Goal: Task Accomplishment & Management: Use online tool/utility

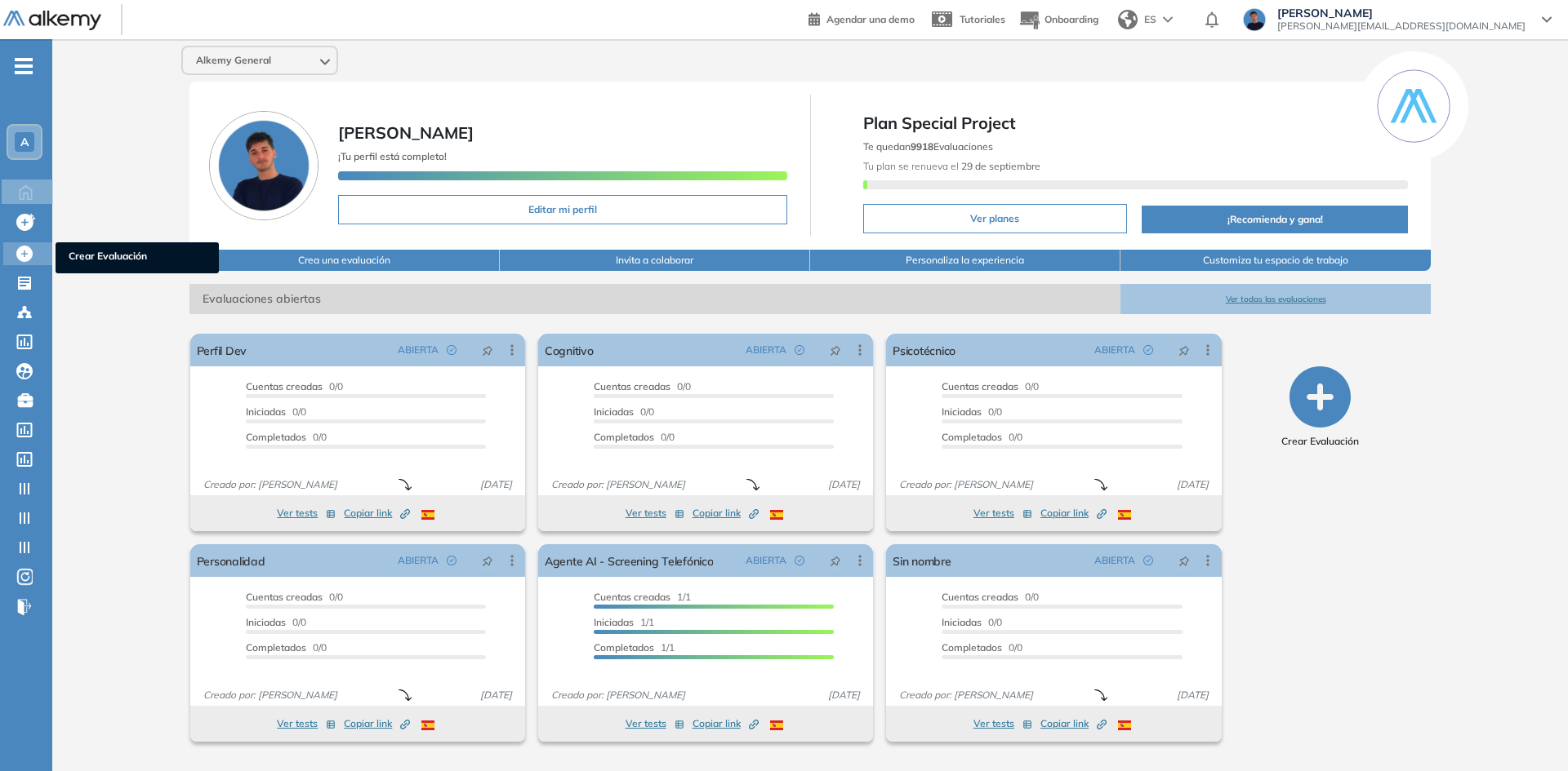
click at [31, 254] on icon at bounding box center [24, 253] width 16 height 16
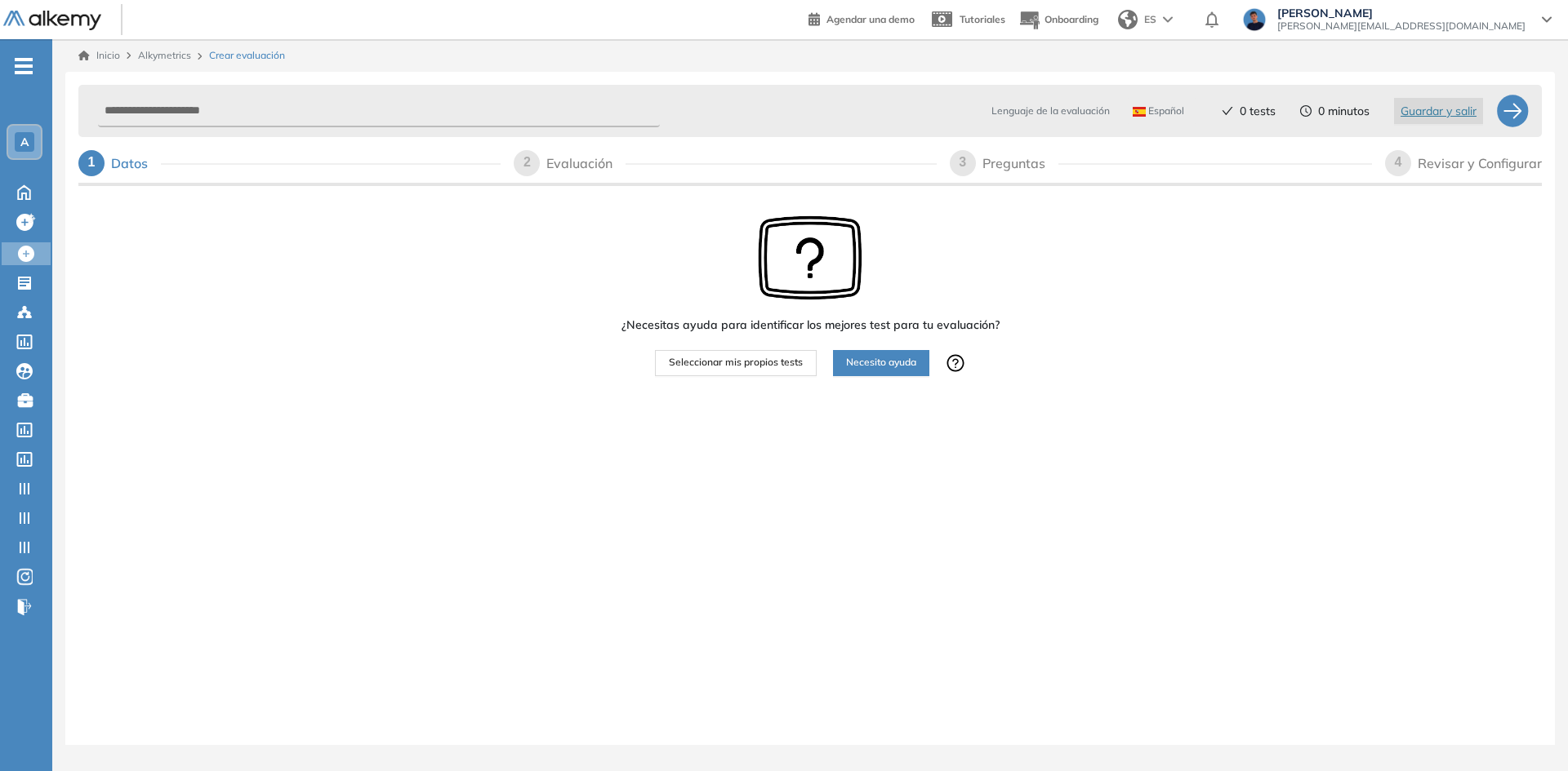
click at [740, 368] on span "Seleccionar mis propios tests" at bounding box center [736, 362] width 134 height 15
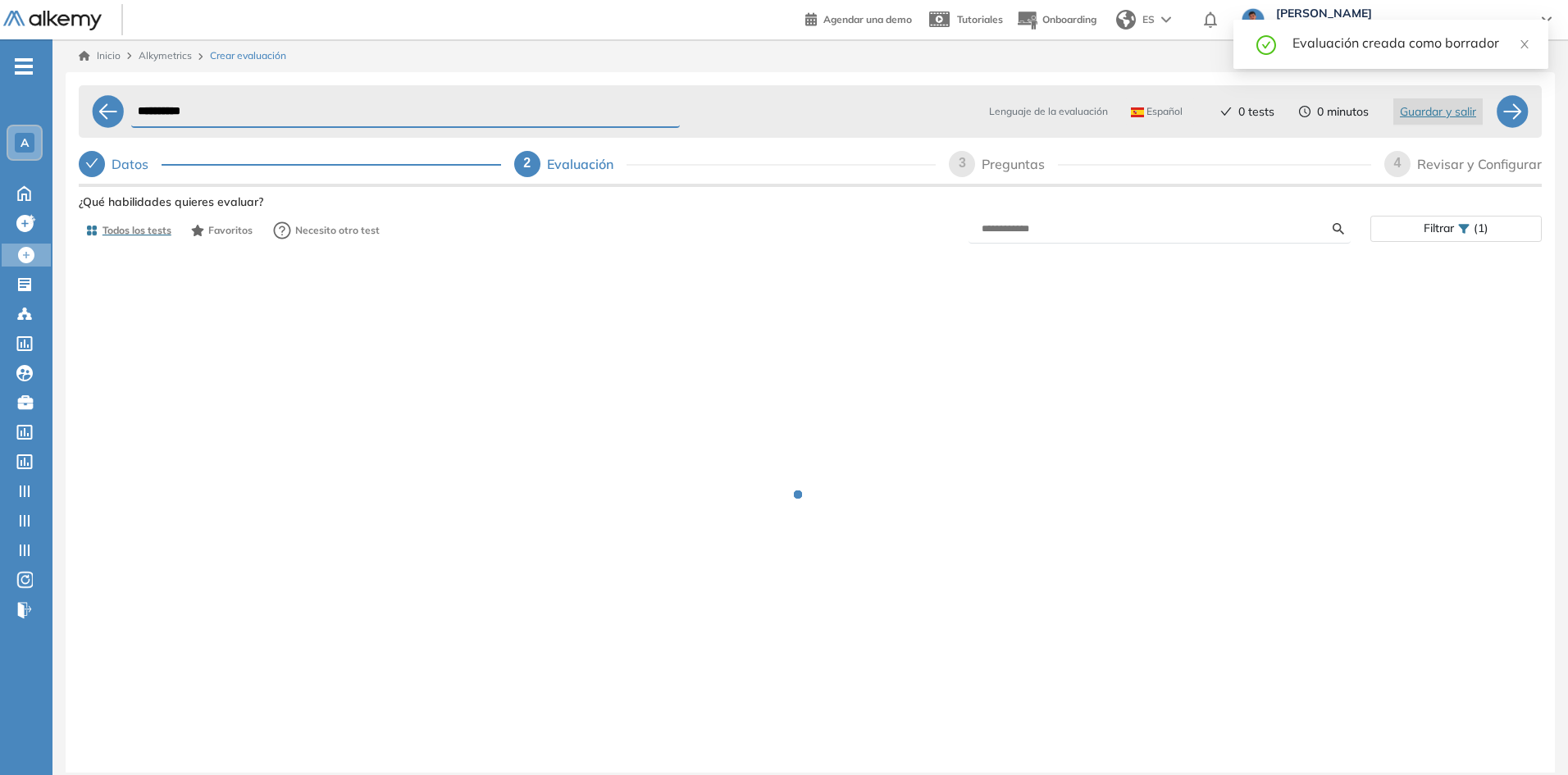
click at [178, 53] on span "Alkymetrics" at bounding box center [165, 56] width 53 height 13
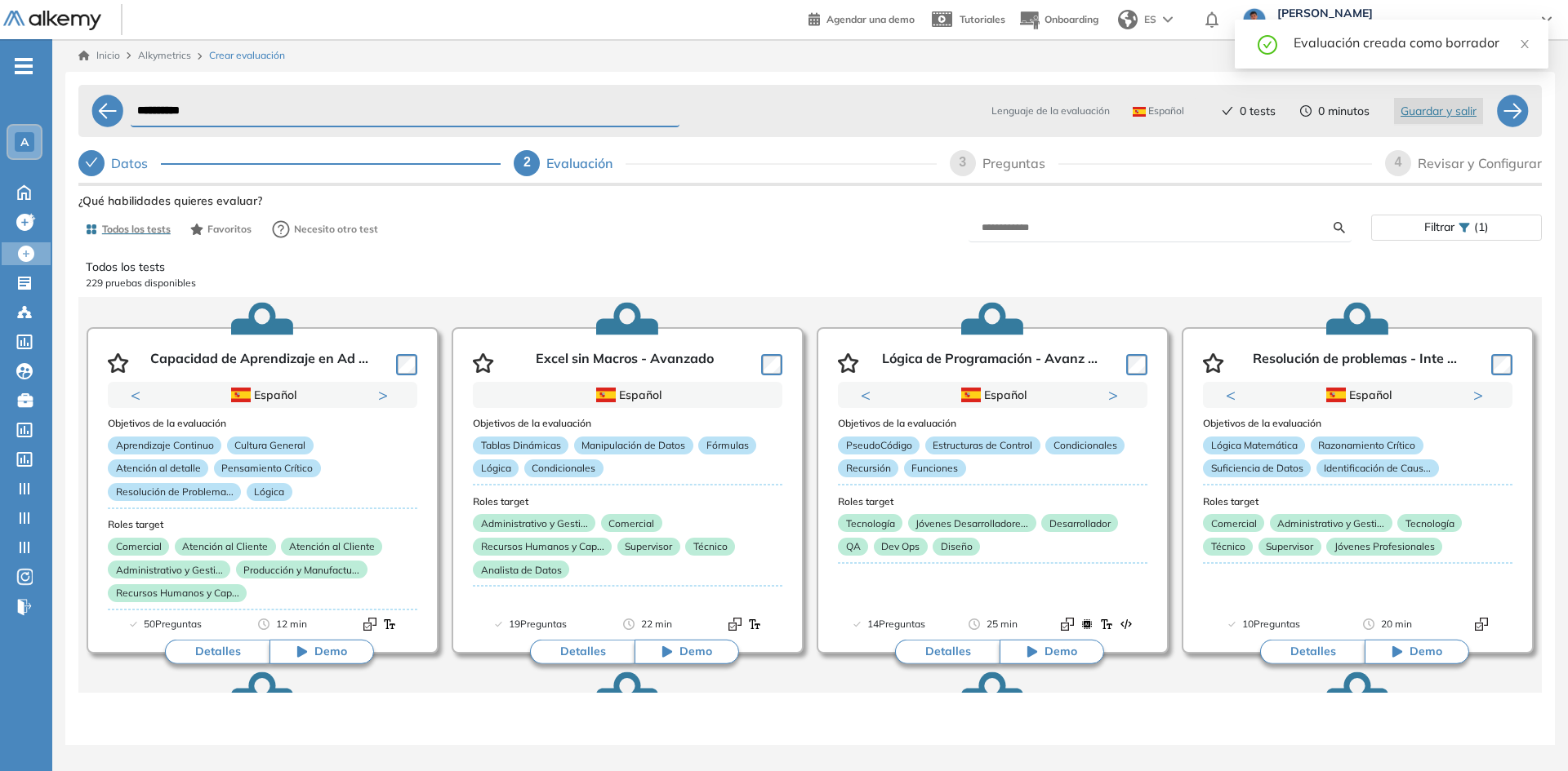
click at [175, 55] on span "Alkymetrics" at bounding box center [164, 55] width 53 height 12
click at [171, 56] on span "Alkymetrics" at bounding box center [164, 55] width 53 height 12
click at [113, 110] on div at bounding box center [107, 111] width 33 height 33
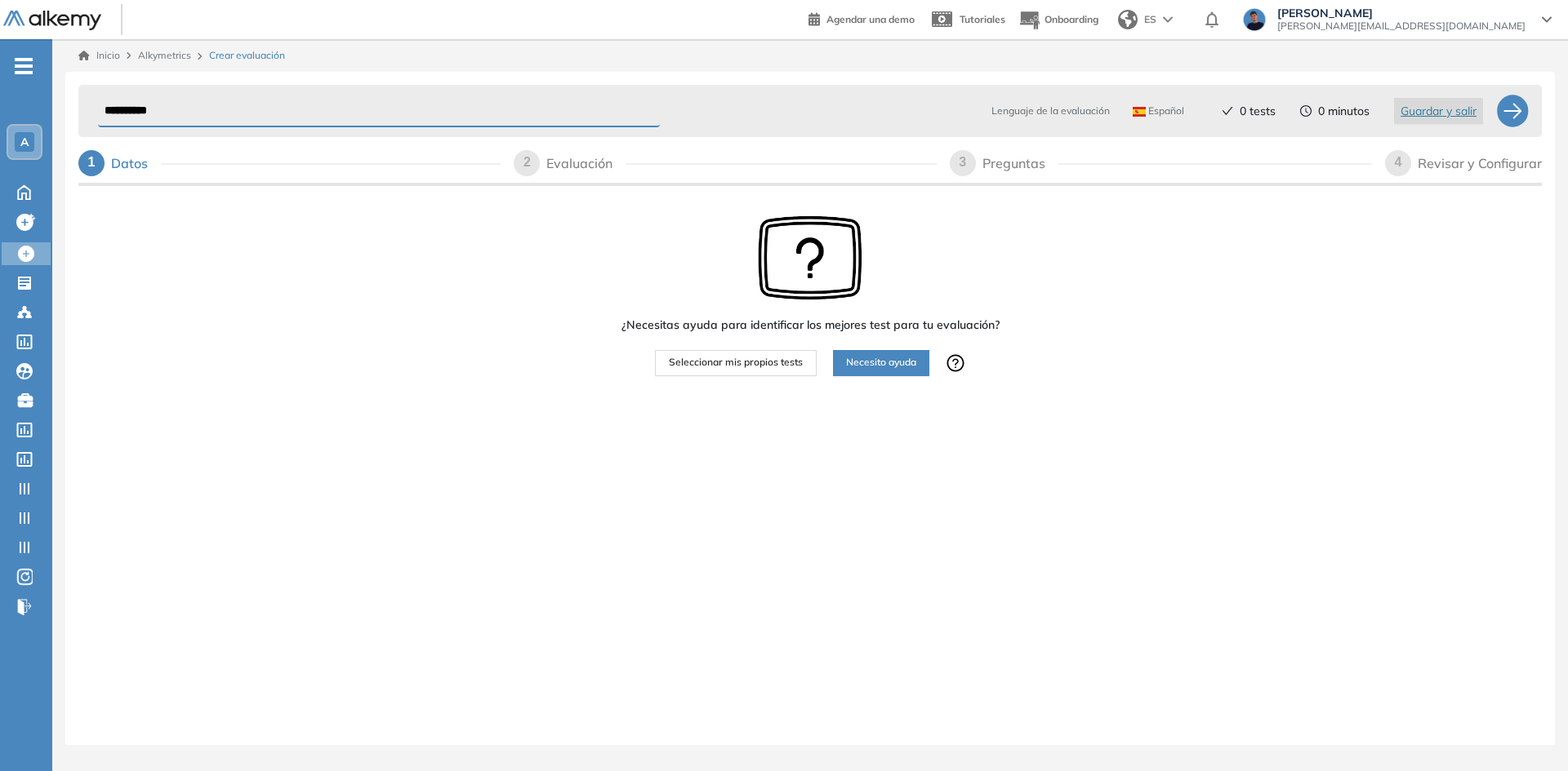
click at [1183, 20] on div "ES" at bounding box center [1147, 20] width 71 height 33
click at [1211, 83] on li "ENGLISH" at bounding box center [1161, 81] width 99 height 26
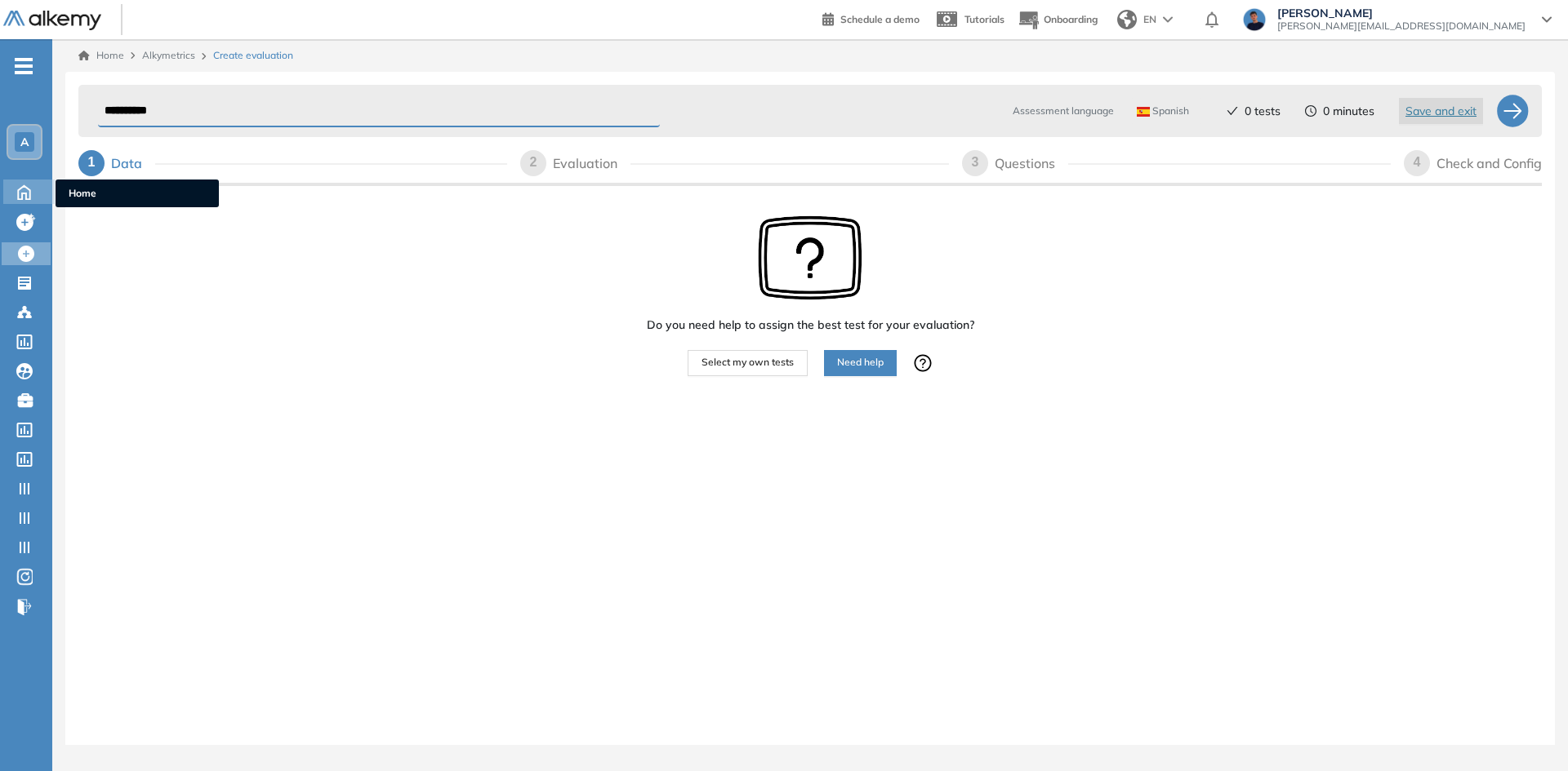
click at [21, 187] on icon at bounding box center [24, 191] width 29 height 20
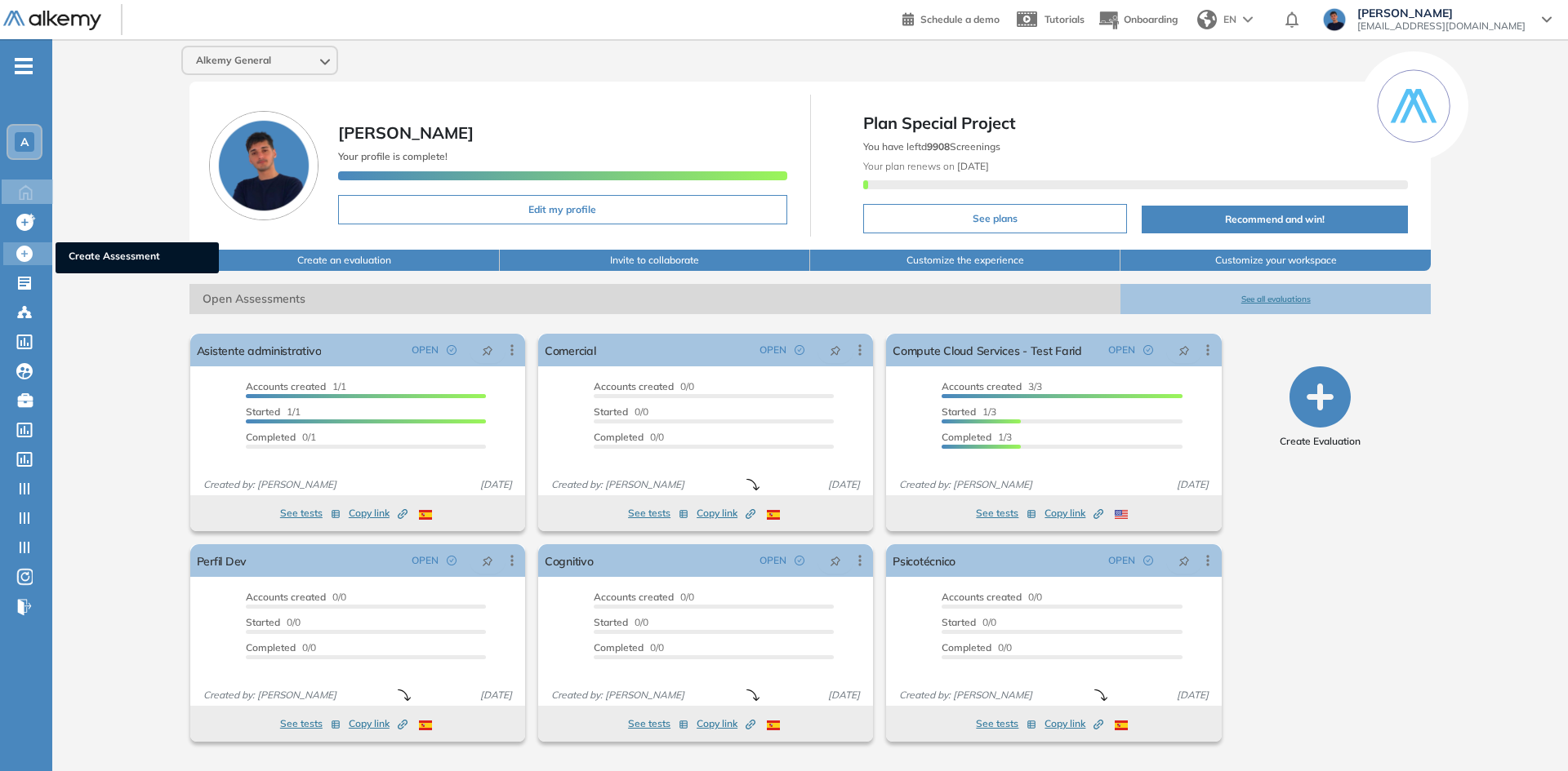
click at [42, 247] on div "Create Assessment Create Assessment" at bounding box center [28, 254] width 49 height 23
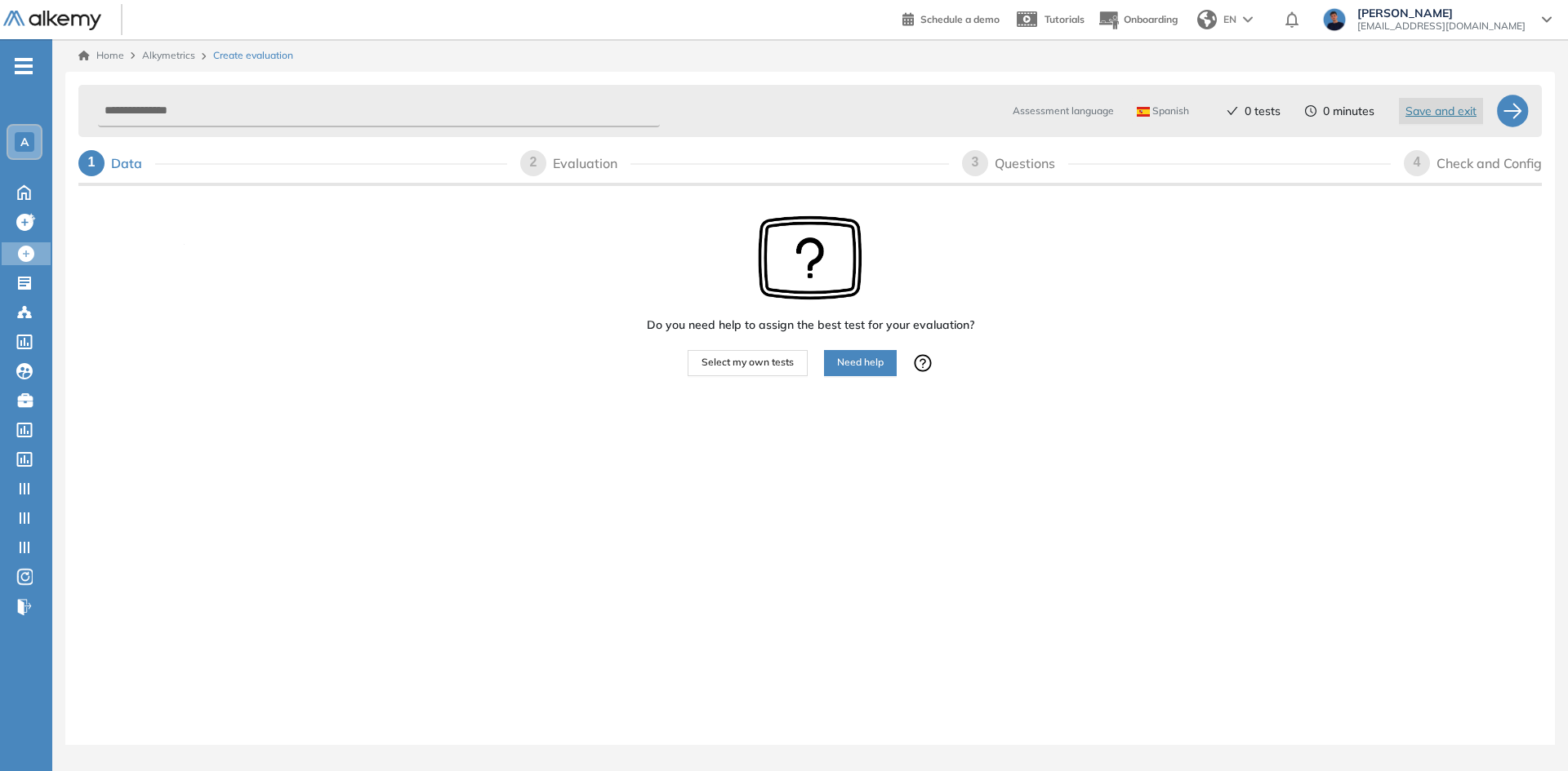
click at [717, 369] on span "Select my own tests" at bounding box center [747, 362] width 92 height 15
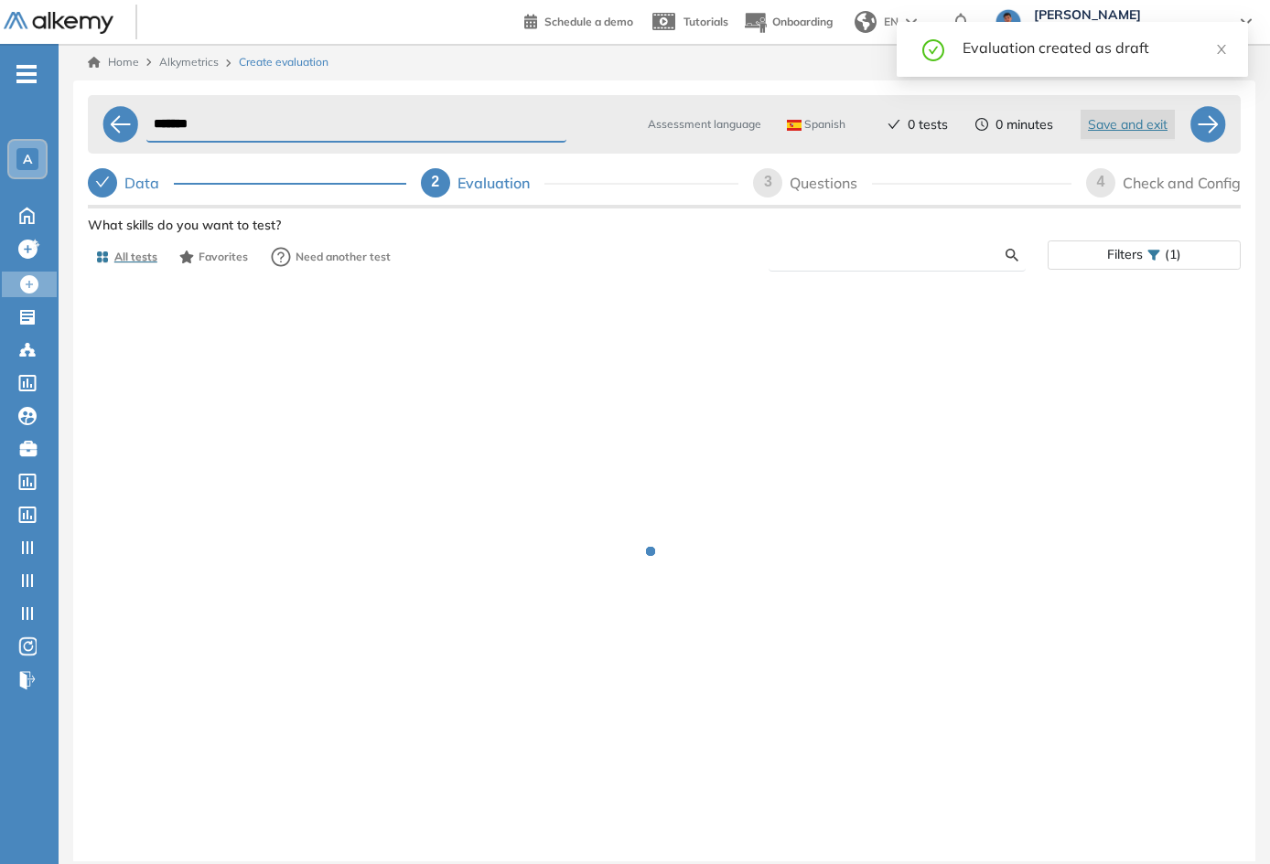
click at [918, 255] on input "text" at bounding box center [894, 255] width 223 height 16
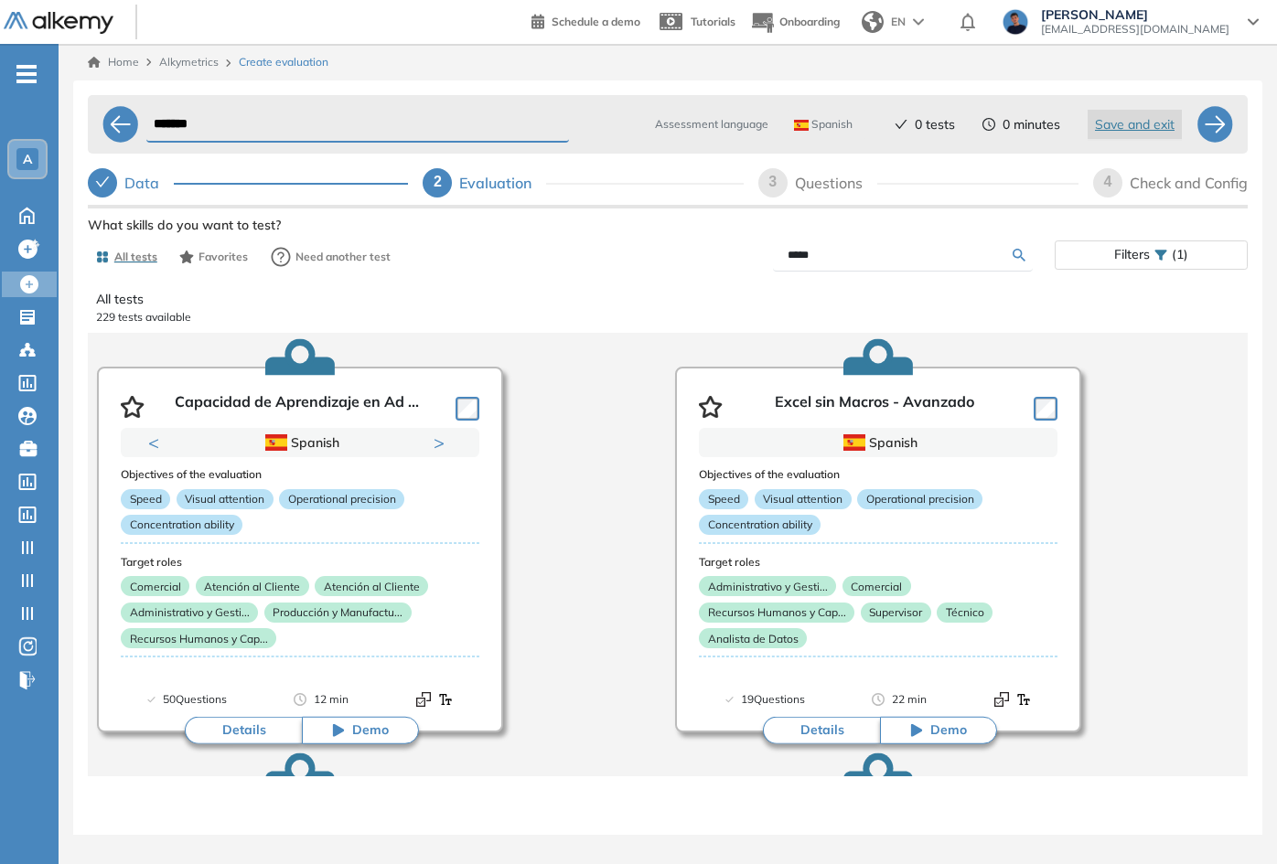
type input "*****"
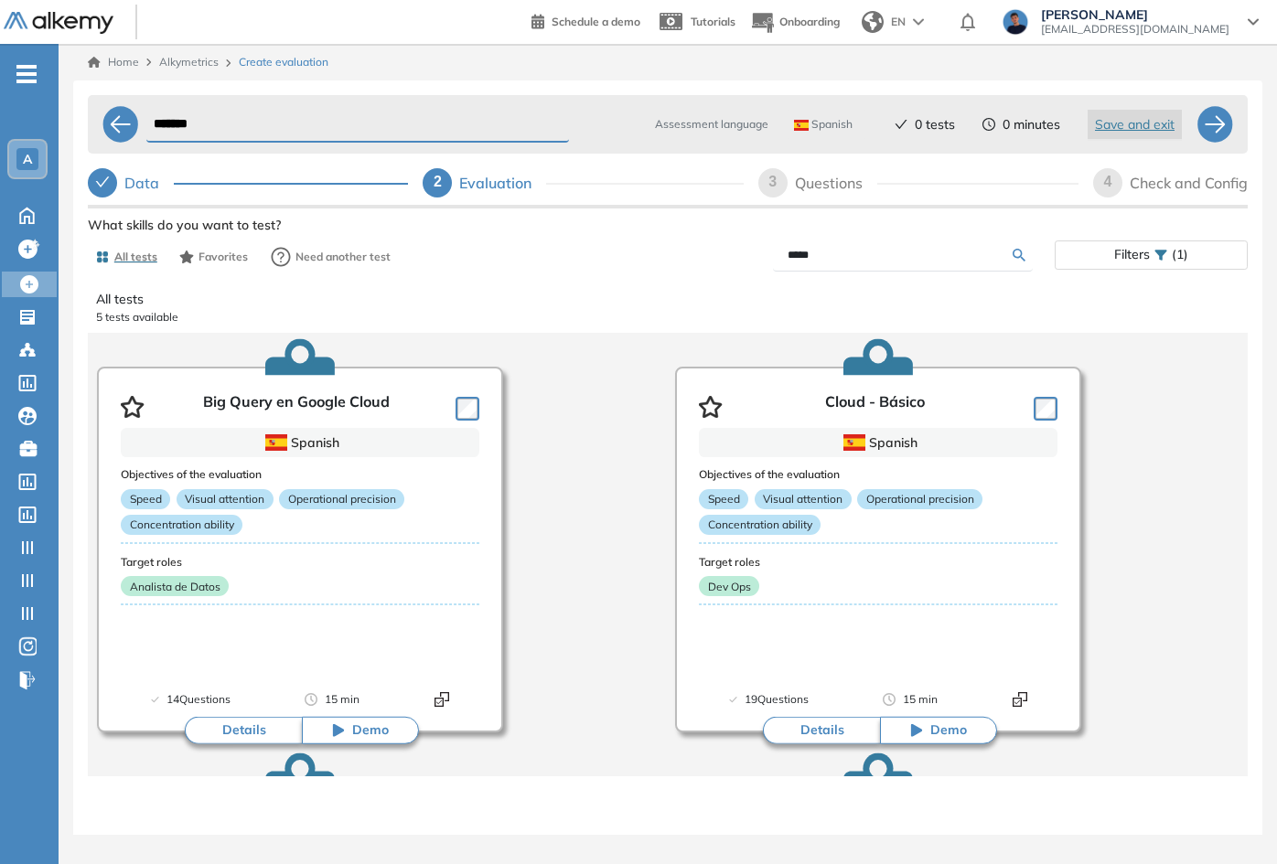
click at [817, 128] on span "Spanish" at bounding box center [823, 124] width 59 height 15
click at [138, 178] on div "Data" at bounding box center [148, 182] width 49 height 29
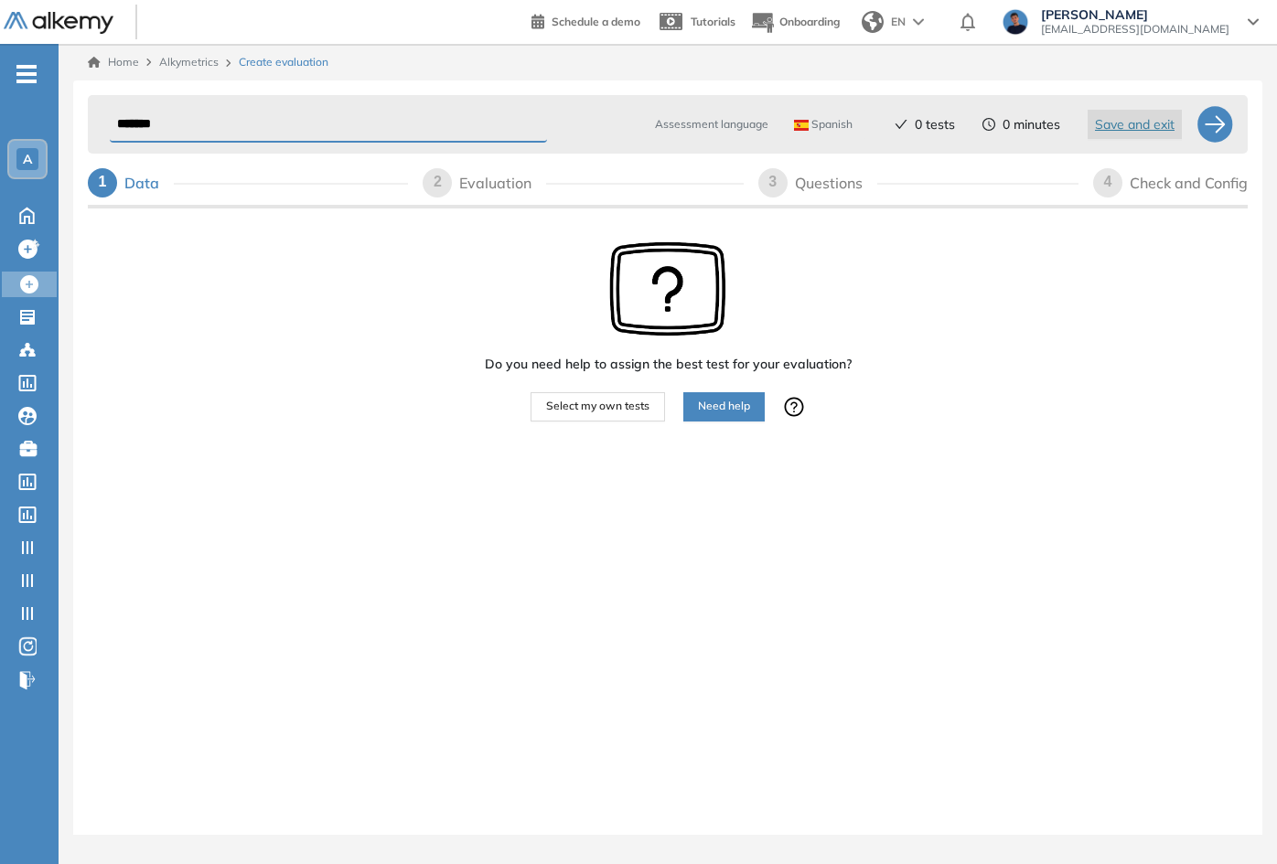
click at [831, 132] on div "Spanish" at bounding box center [827, 124] width 80 height 29
click at [819, 198] on li "English" at bounding box center [820, 197] width 50 height 18
click at [563, 398] on span "Select my own tests" at bounding box center [597, 406] width 103 height 17
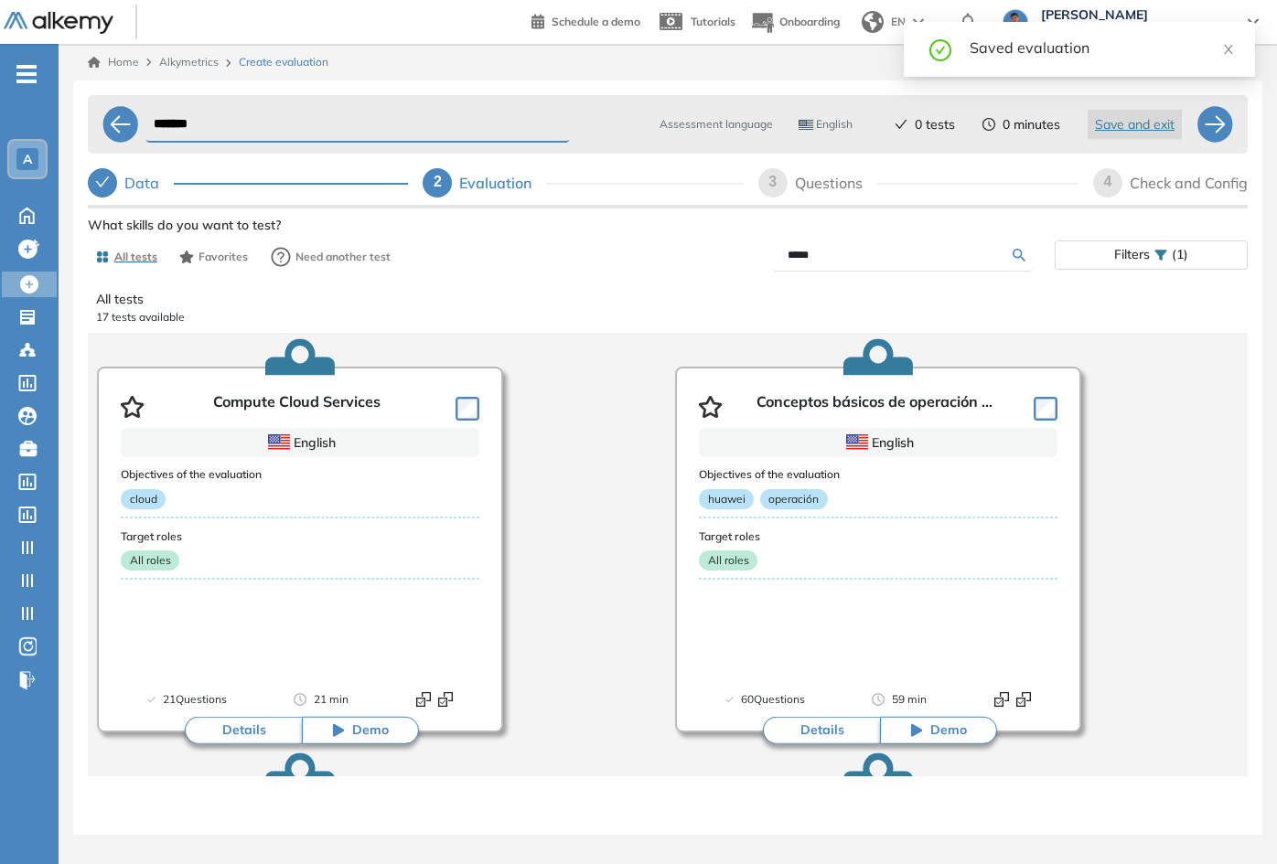
click at [879, 260] on input "*****" at bounding box center [900, 255] width 225 height 16
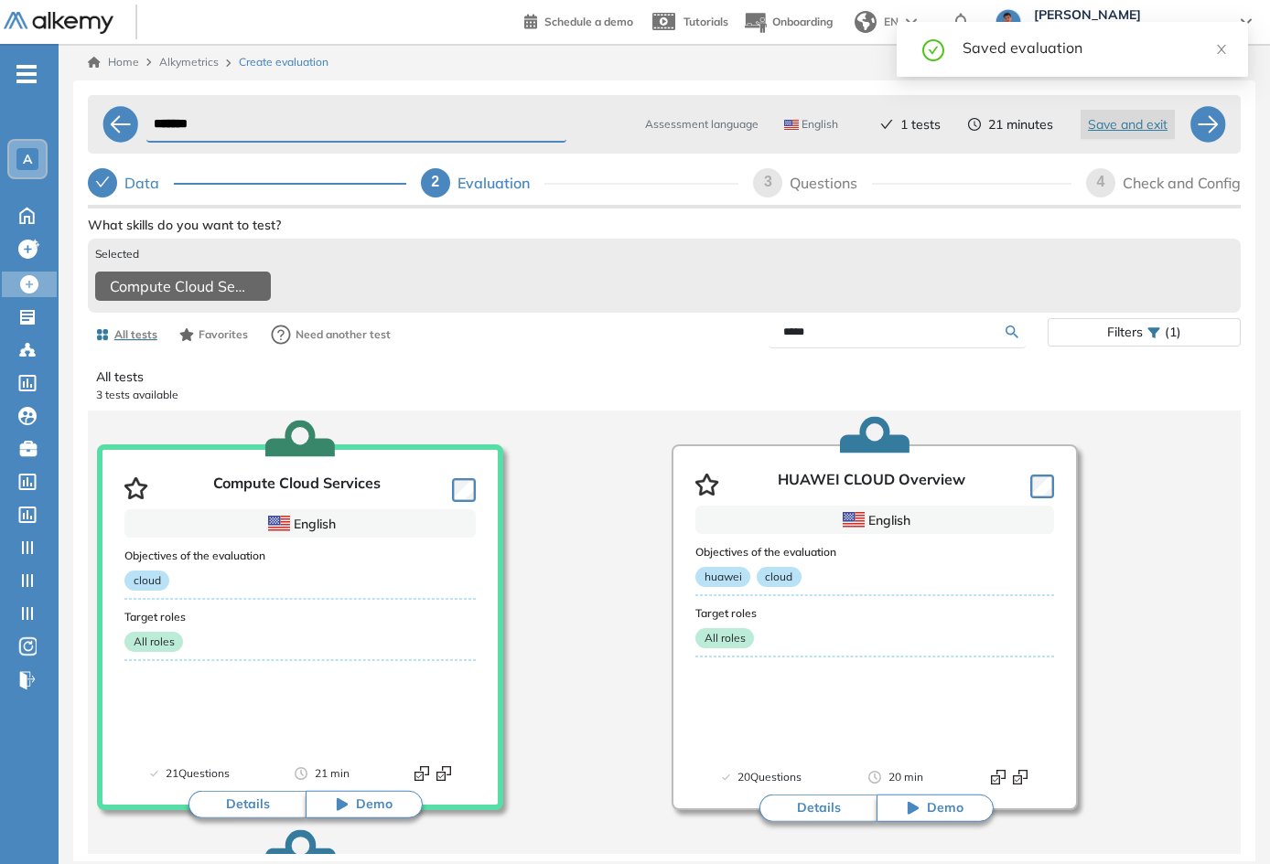
click at [824, 197] on div "Questions" at bounding box center [830, 182] width 82 height 29
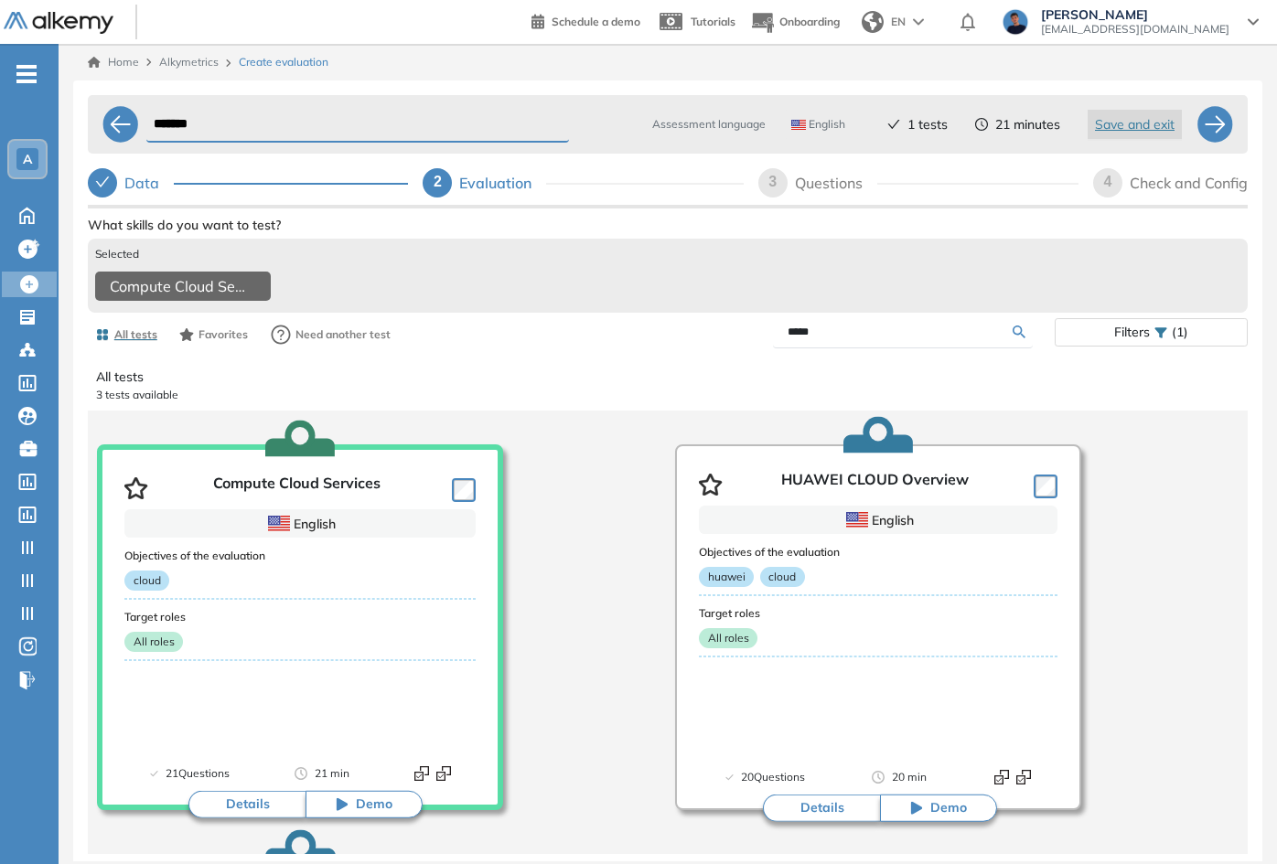
select select "*****"
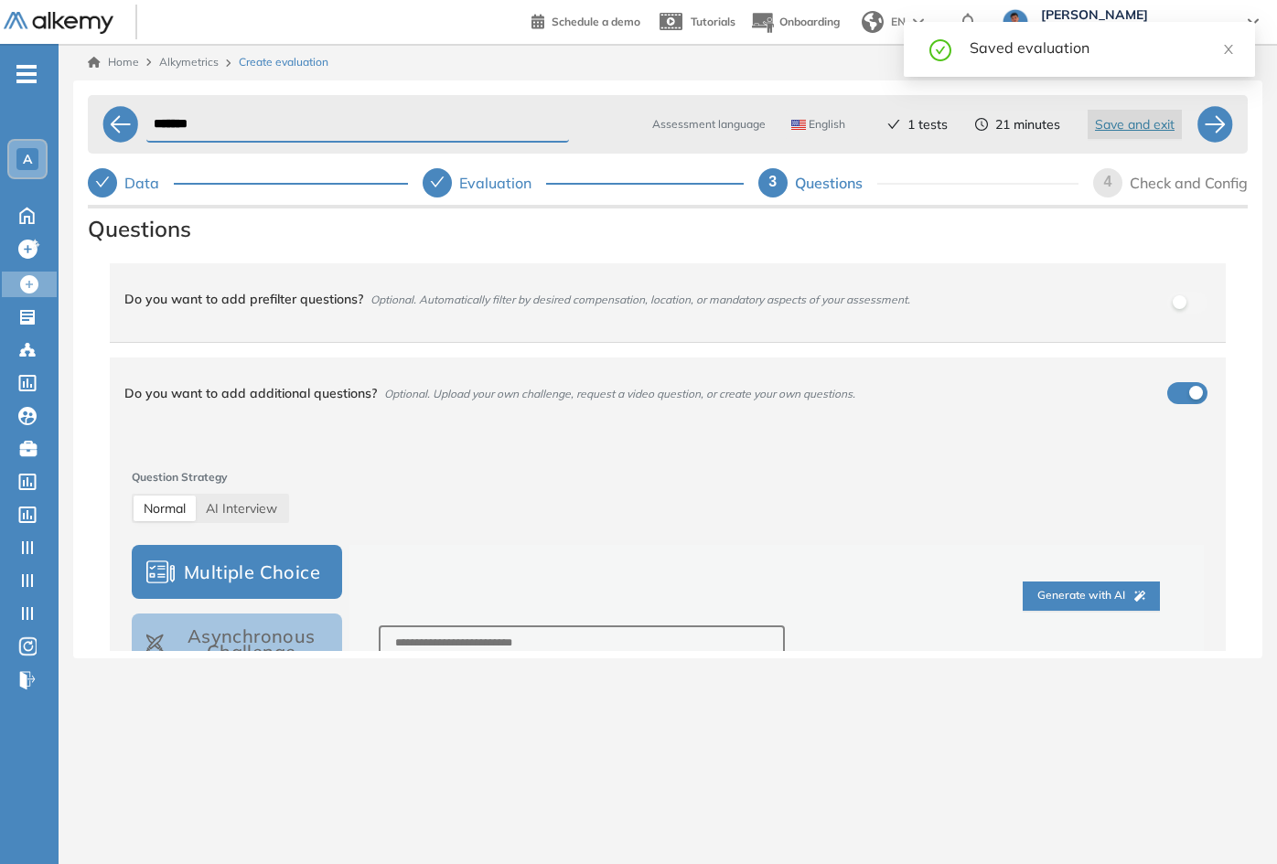
click at [1153, 191] on div "Check and Config" at bounding box center [1189, 182] width 118 height 29
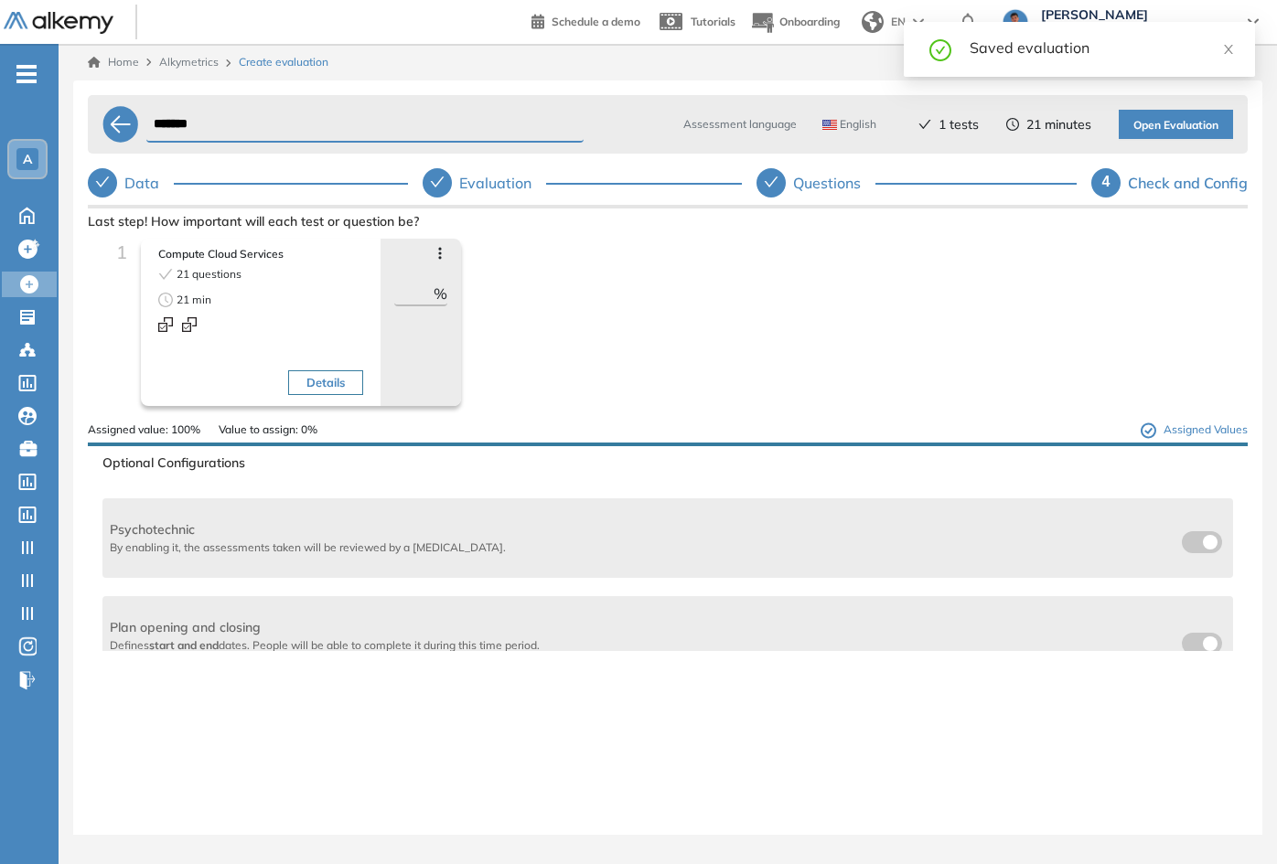
drag, startPoint x: 306, startPoint y: 129, endPoint x: 168, endPoint y: 132, distance: 138.2
click at [122, 129] on div "******* Assessment language English Spanish English Portuguese 1 tests 21 minut…" at bounding box center [668, 124] width 1160 height 59
type input "**********"
click at [1200, 110] on button "Open Evaluation" at bounding box center [1176, 124] width 114 height 29
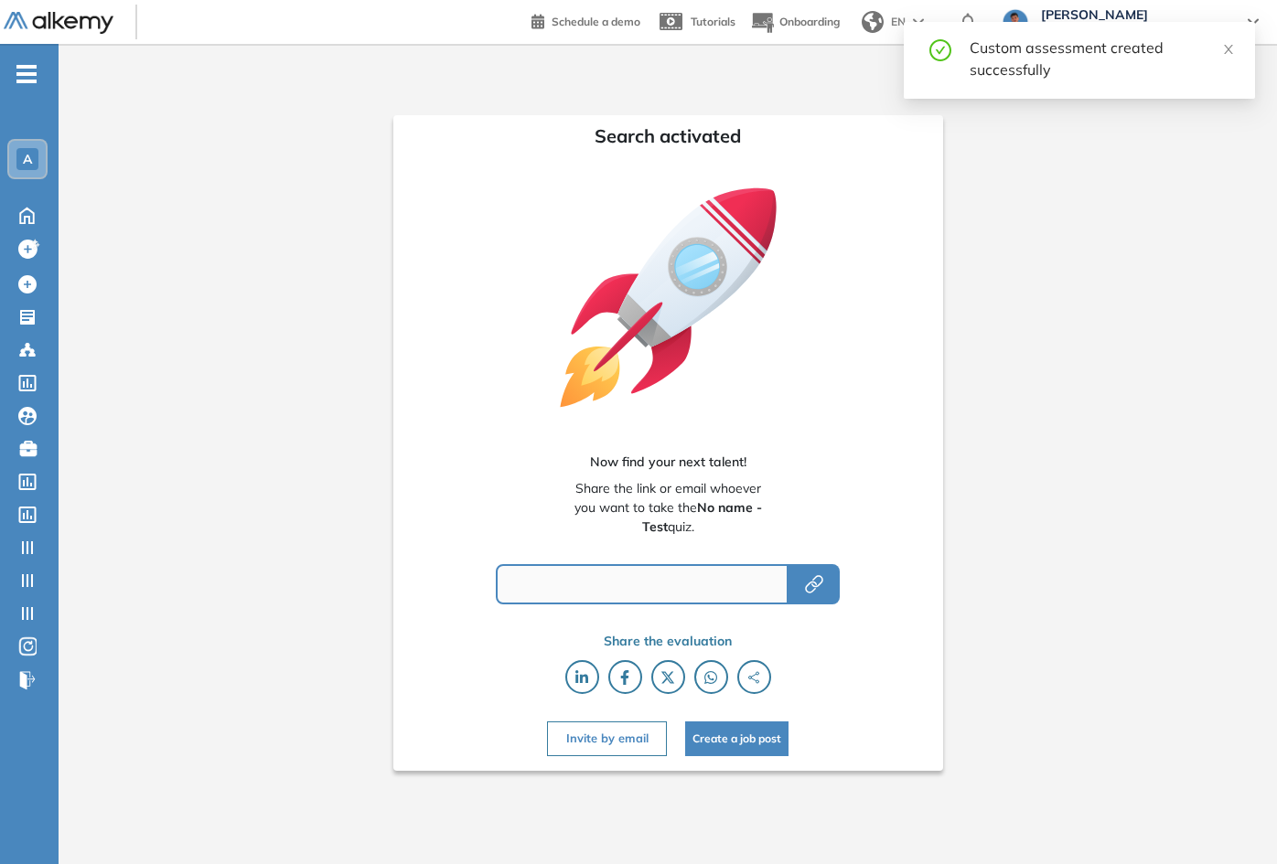
type input "**********"
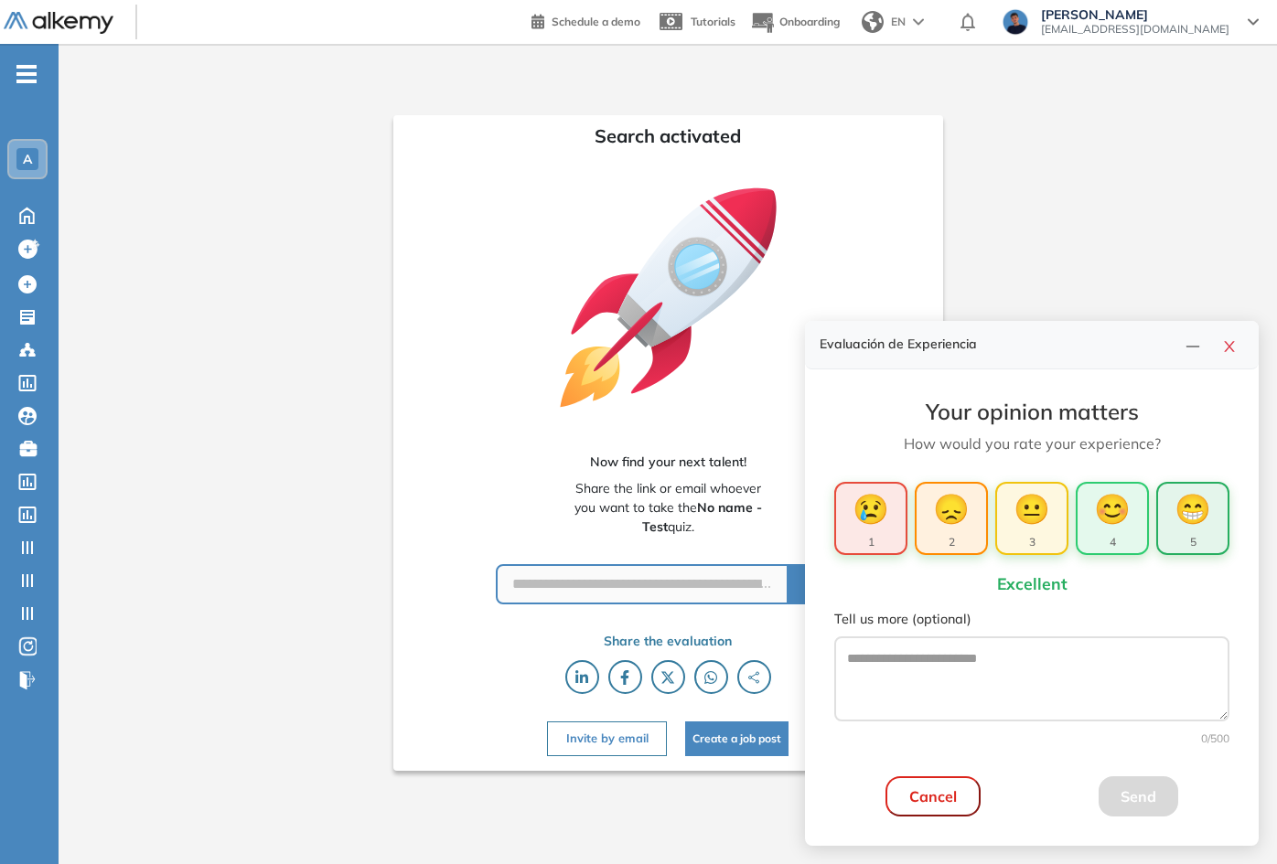
click at [1166, 528] on button "😁 5" at bounding box center [1192, 518] width 73 height 73
click at [1132, 802] on button "Send" at bounding box center [1139, 797] width 80 height 40
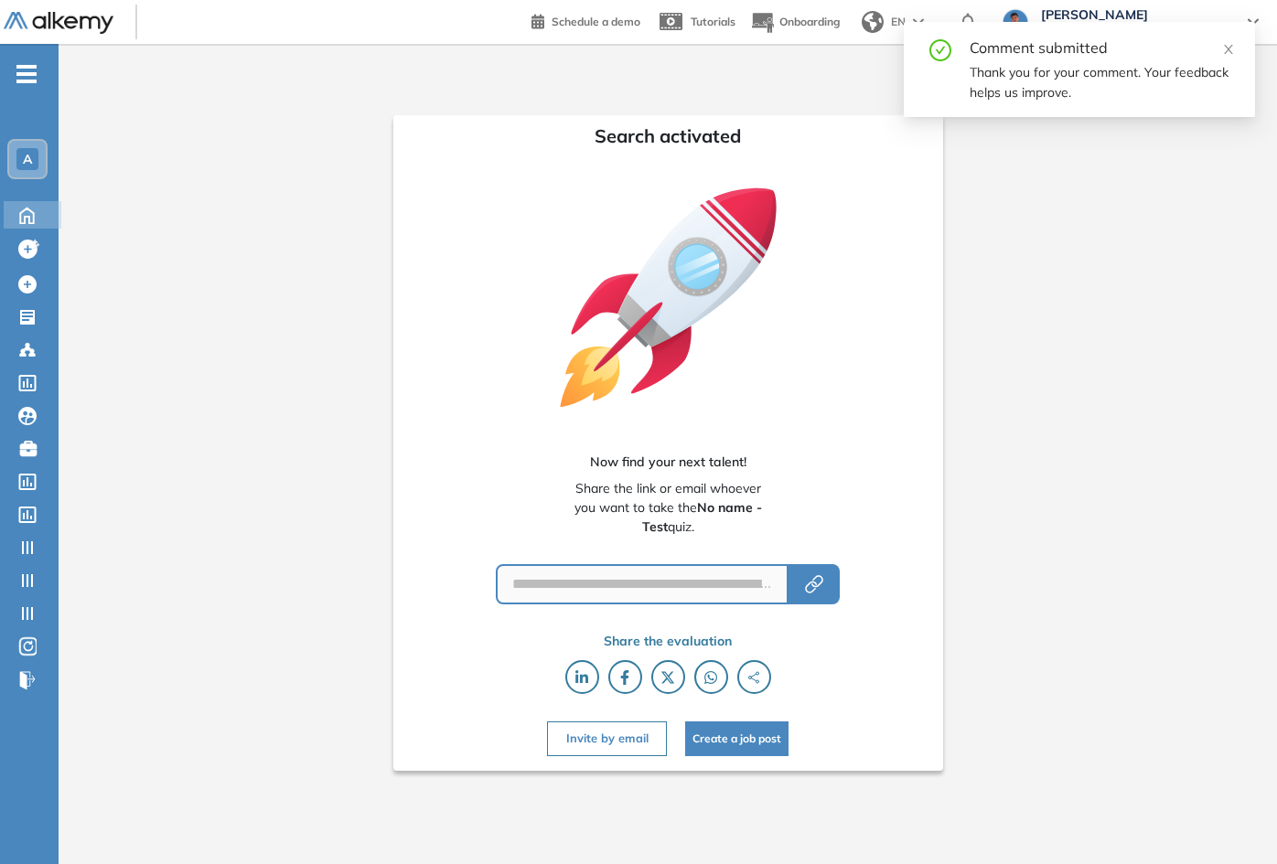
click at [30, 211] on icon at bounding box center [27, 216] width 14 height 16
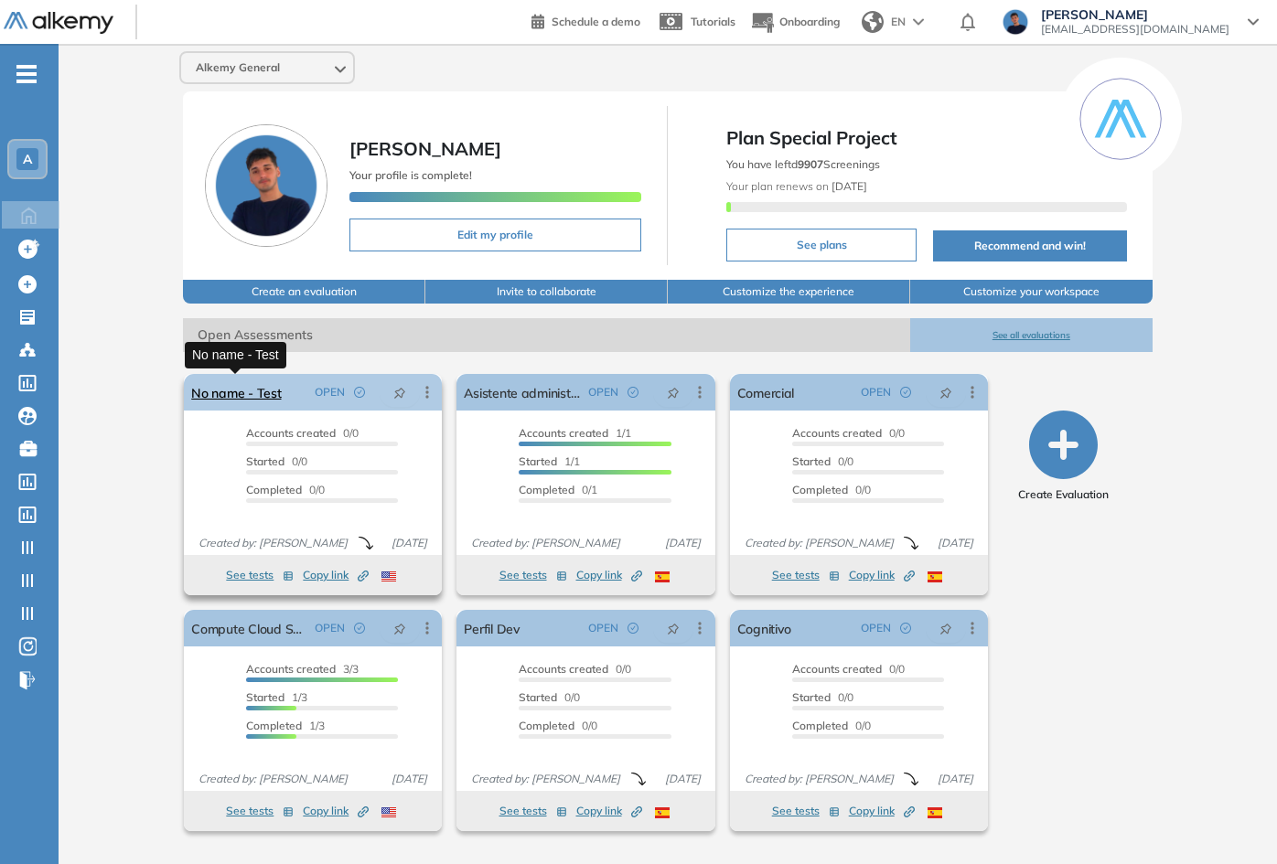
click at [257, 402] on link "No name - Test" at bounding box center [236, 392] width 90 height 37
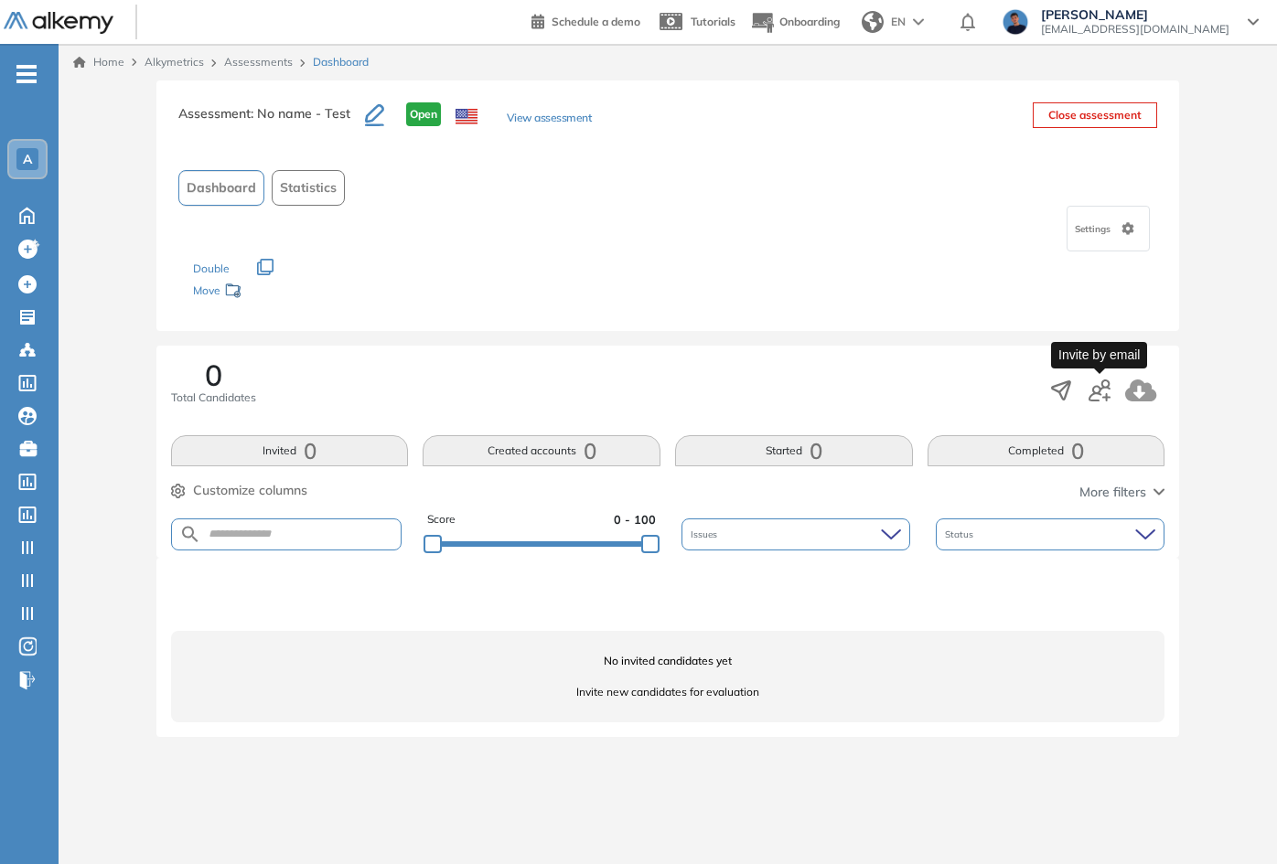
click at [1110, 392] on icon "button" at bounding box center [1100, 391] width 22 height 22
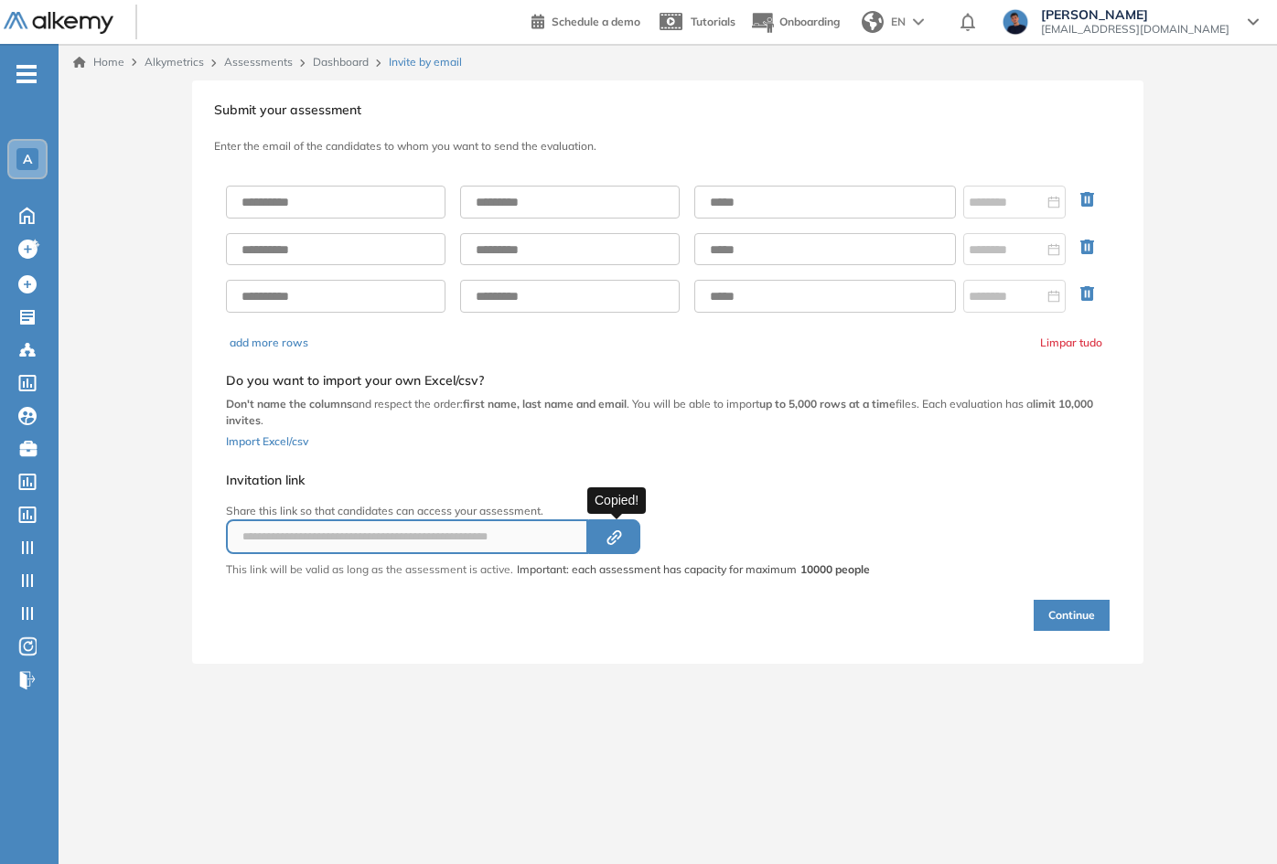
click at [611, 531] on icon "Created by potrace 1.16, written by [PERSON_NAME] [DATE]-[DATE]" at bounding box center [614, 538] width 21 height 15
click at [10, 206] on div "Home Home" at bounding box center [33, 214] width 58 height 27
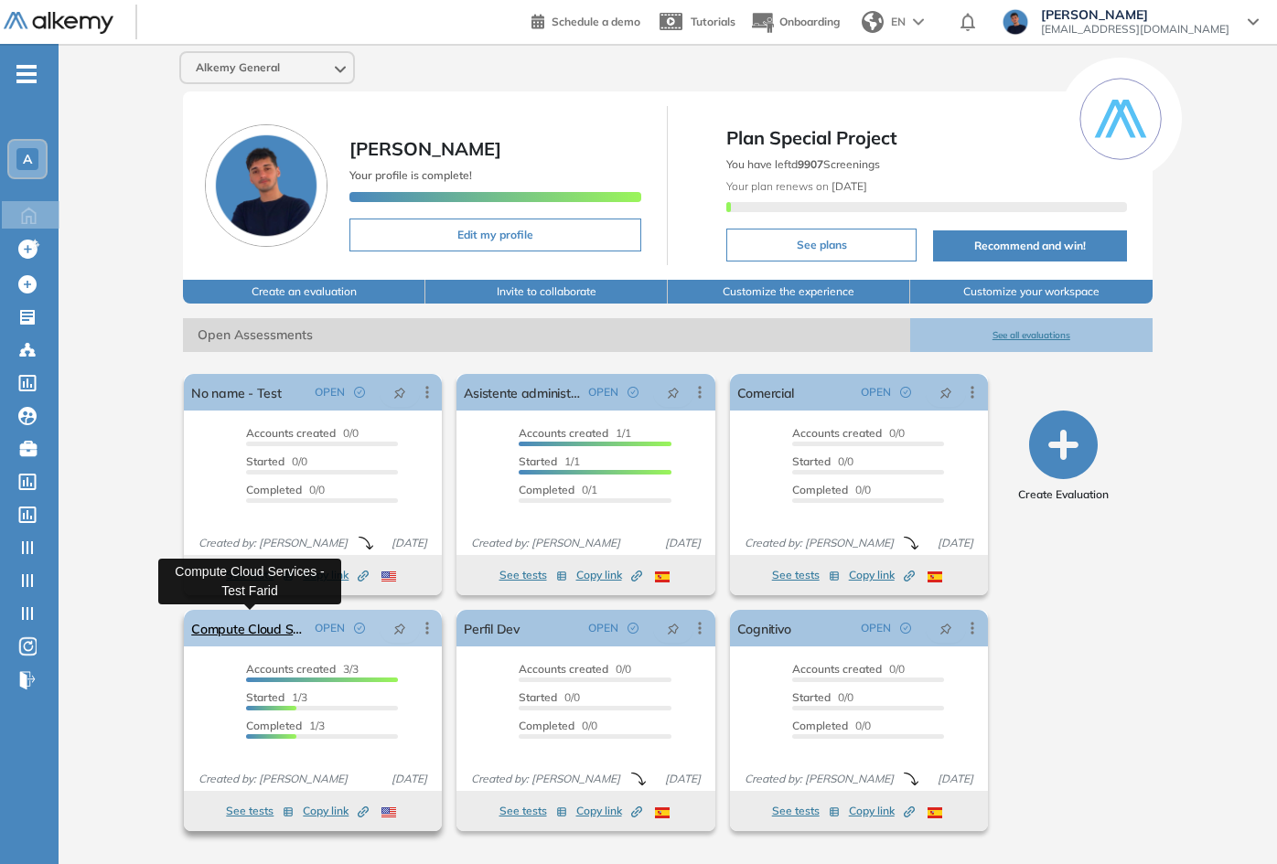
click at [234, 636] on link "Compute Cloud Services - Test Farid" at bounding box center [249, 628] width 116 height 37
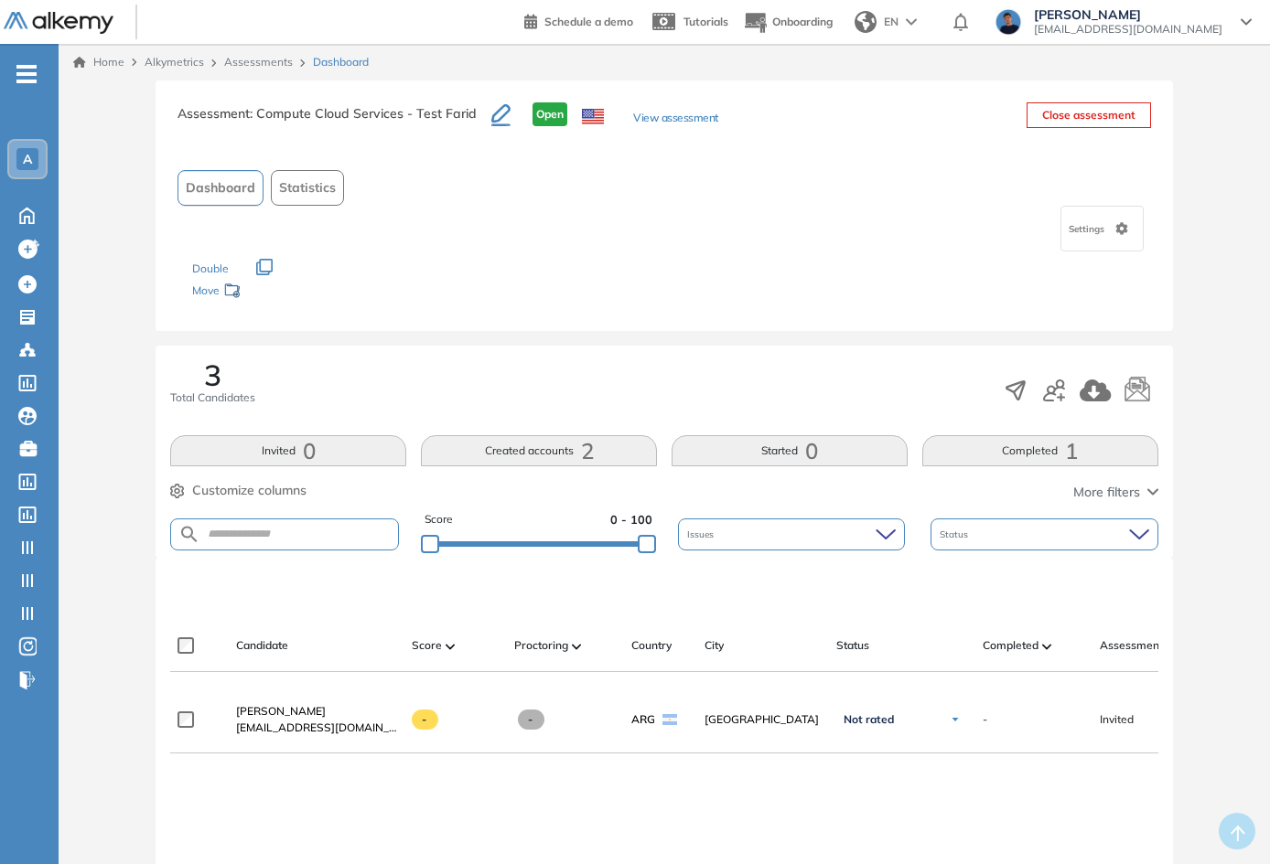
click at [504, 467] on div "3 Total Candidates Invited 0 Created accounts 2 Started 0 Completed 1 Customize…" at bounding box center [664, 452] width 1017 height 212
click at [510, 451] on button "Created accounts 2" at bounding box center [539, 450] width 236 height 31
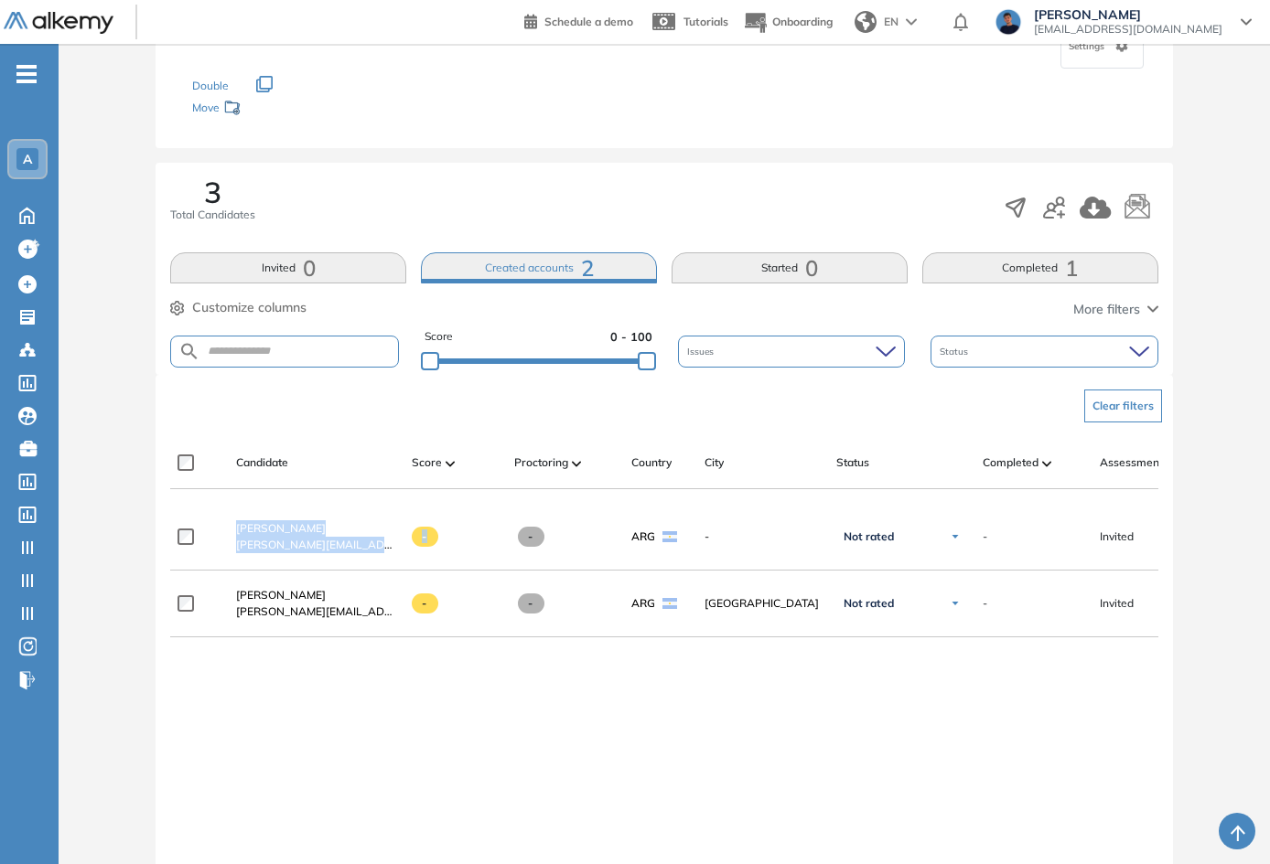
drag, startPoint x: 425, startPoint y: 511, endPoint x: 487, endPoint y: 510, distance: 61.3
click at [490, 510] on div "**********" at bounding box center [664, 698] width 988 height 522
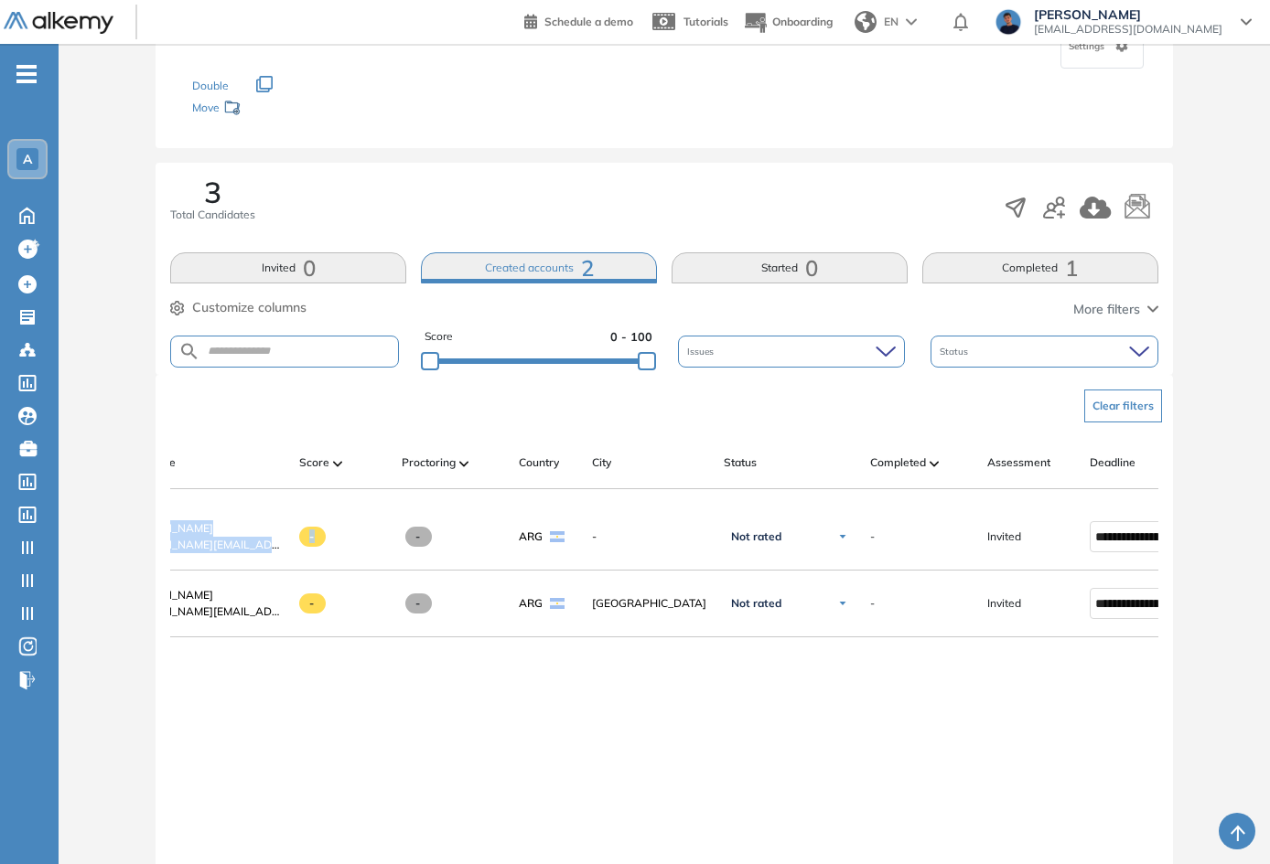
scroll to position [0, 241]
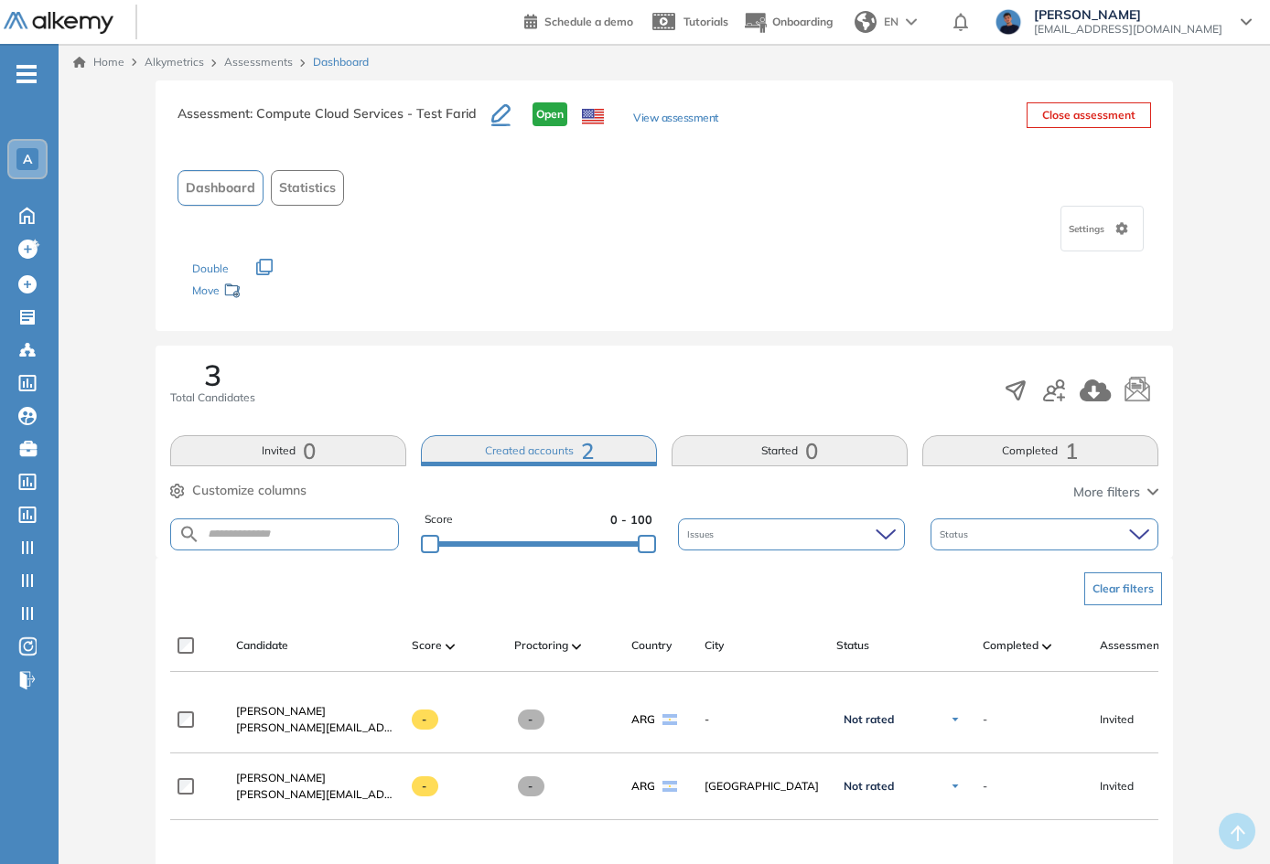
click at [421, 274] on div "The following tests are no longer available or have a new version Check the cat…" at bounding box center [664, 281] width 944 height 58
click at [268, 64] on link "Assessments" at bounding box center [258, 62] width 69 height 14
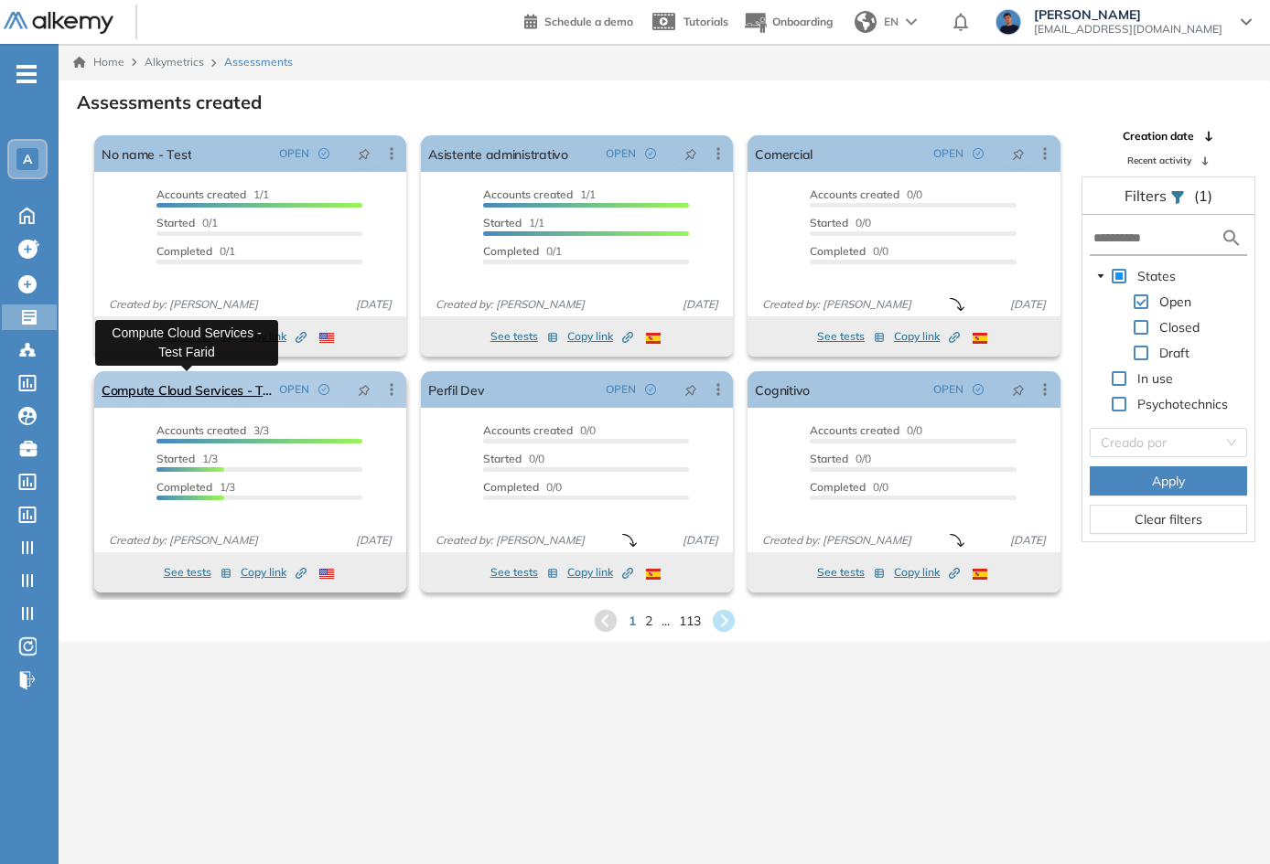
click at [249, 386] on link "Compute Cloud Services - Test Farid" at bounding box center [187, 389] width 170 height 37
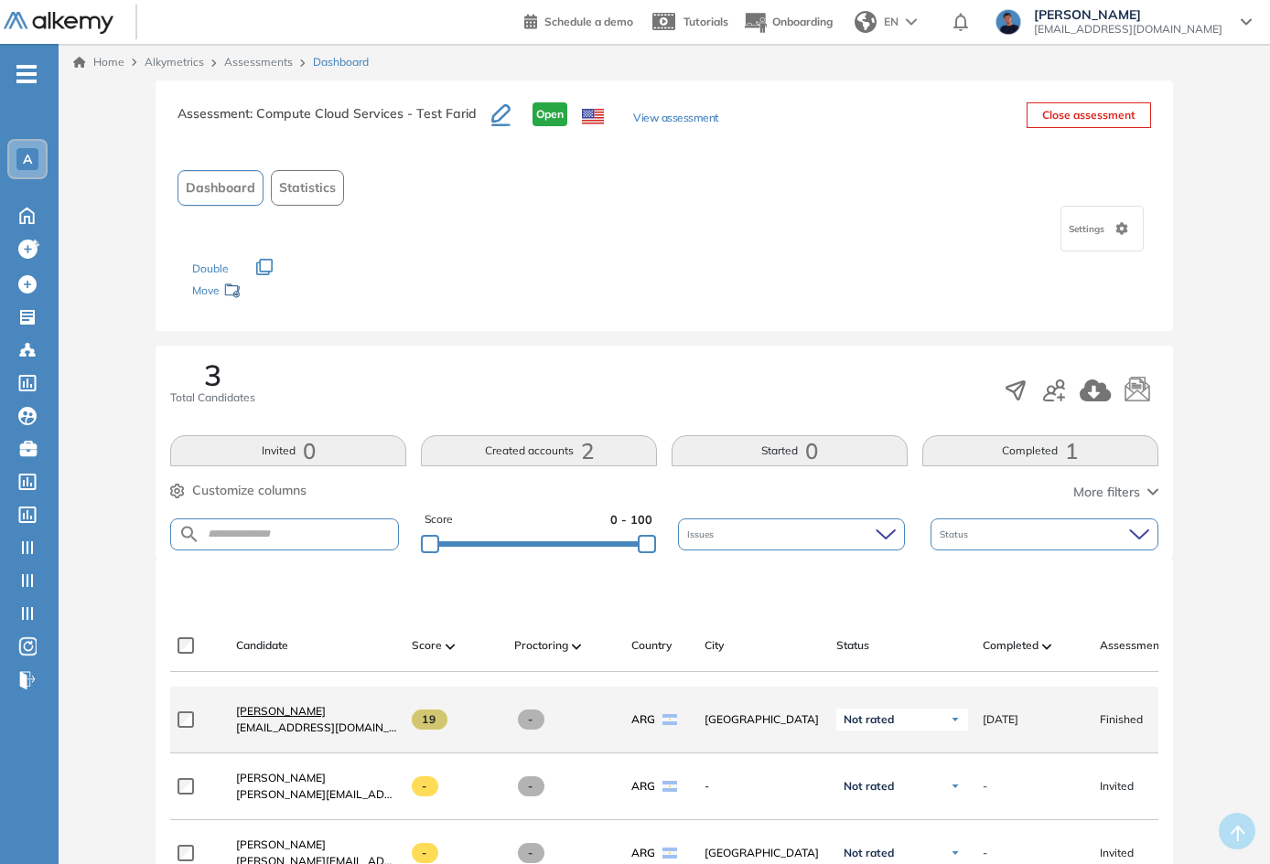
click at [261, 710] on link "[PERSON_NAME]" at bounding box center [316, 711] width 161 height 16
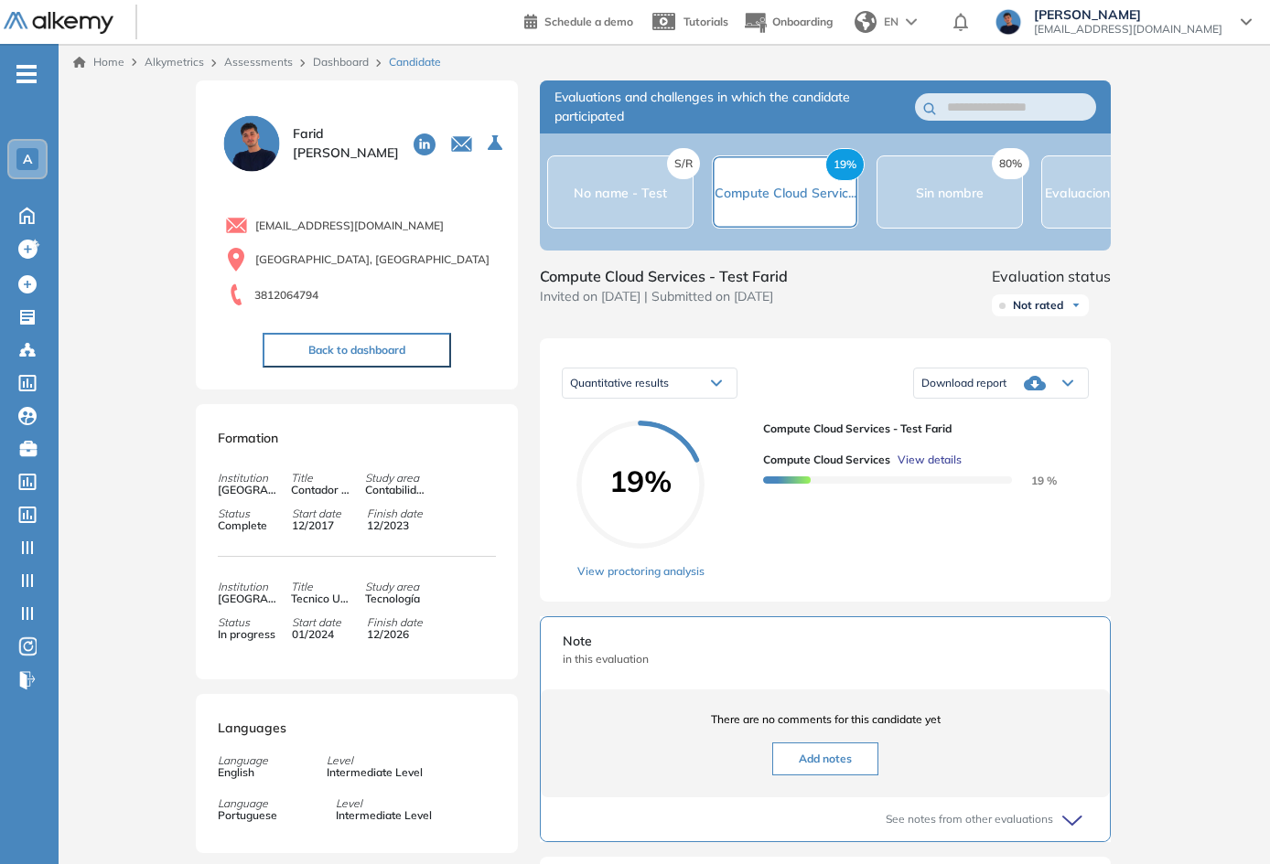
click at [606, 198] on span "No name - Test" at bounding box center [620, 193] width 93 height 16
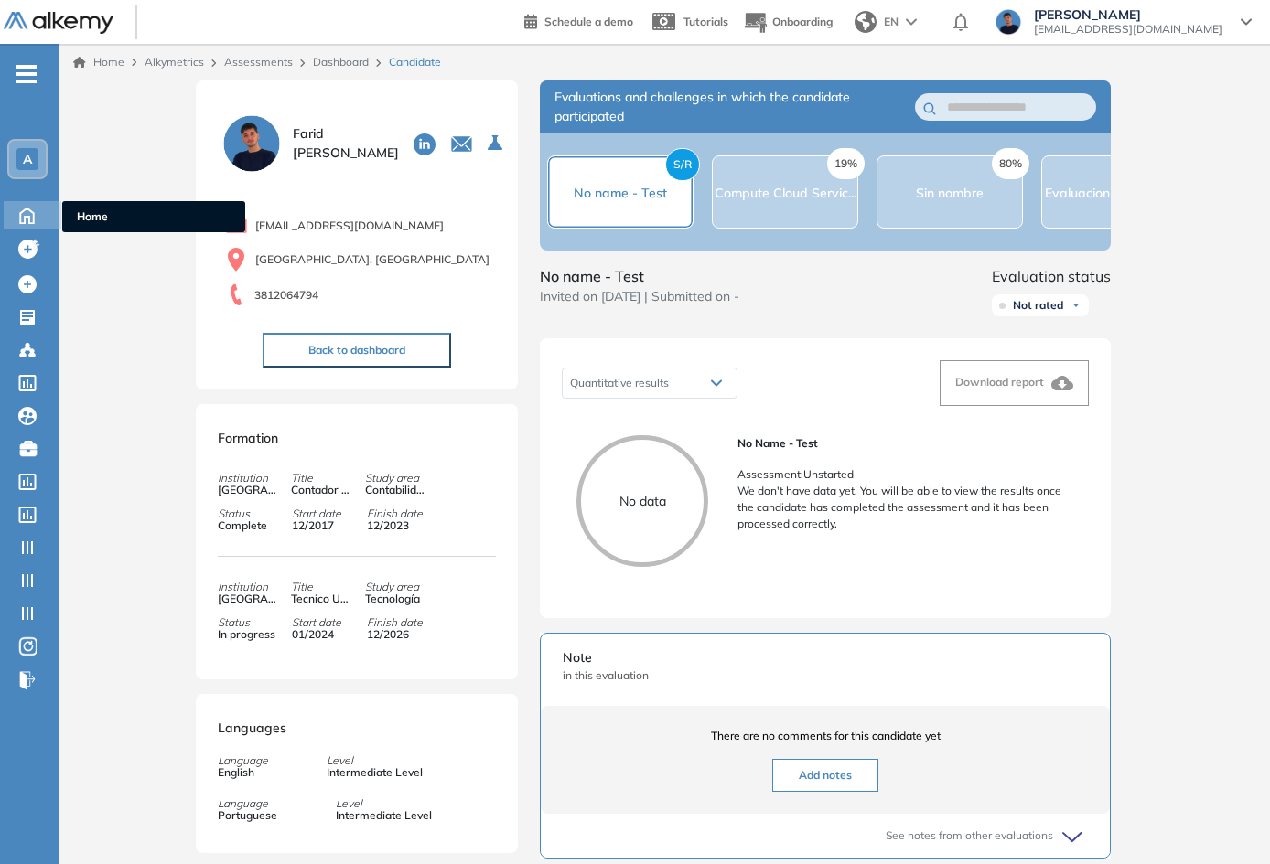
click at [34, 216] on icon at bounding box center [27, 216] width 14 height 16
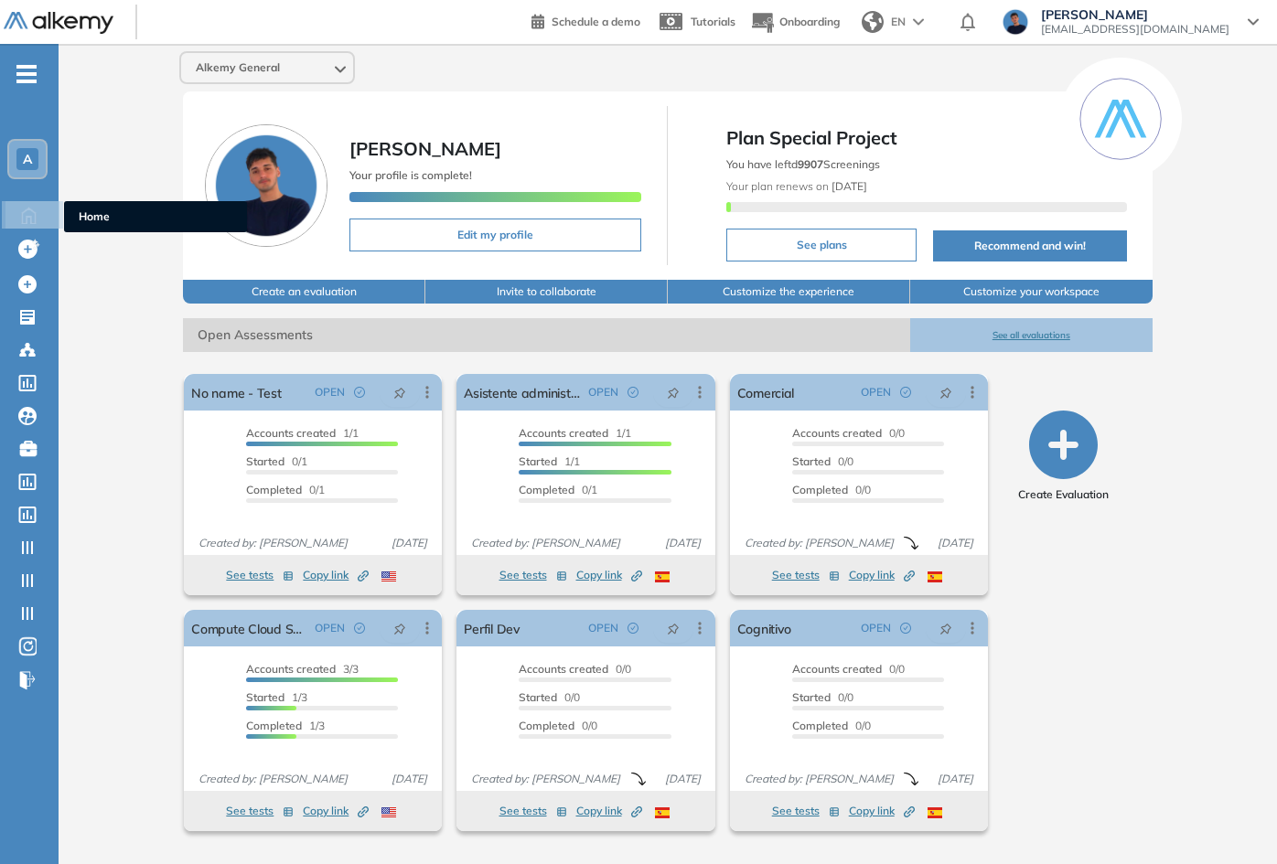
click at [28, 229] on ul "A Home Home Create evaluation with AI Create evaluation with AI Create Assessme…" at bounding box center [29, 384] width 59 height 623
click at [28, 220] on icon at bounding box center [29, 214] width 32 height 22
